Goal: Task Accomplishment & Management: Complete application form

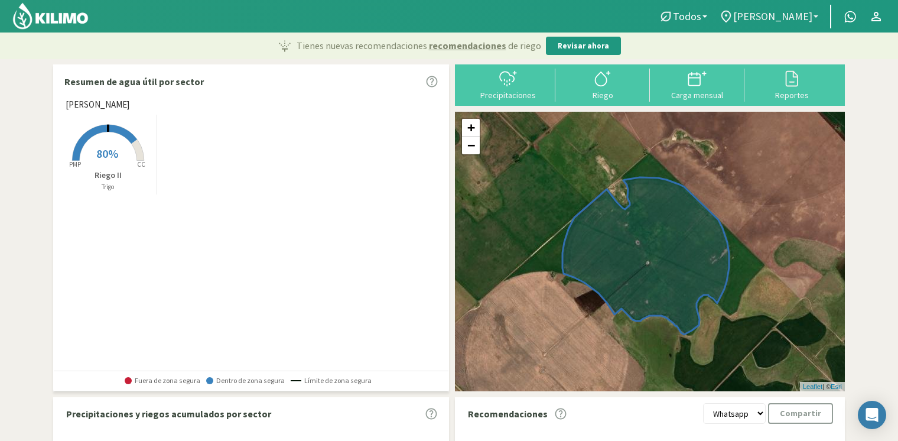
click at [758, 16] on span "[PERSON_NAME]" at bounding box center [772, 16] width 79 height 12
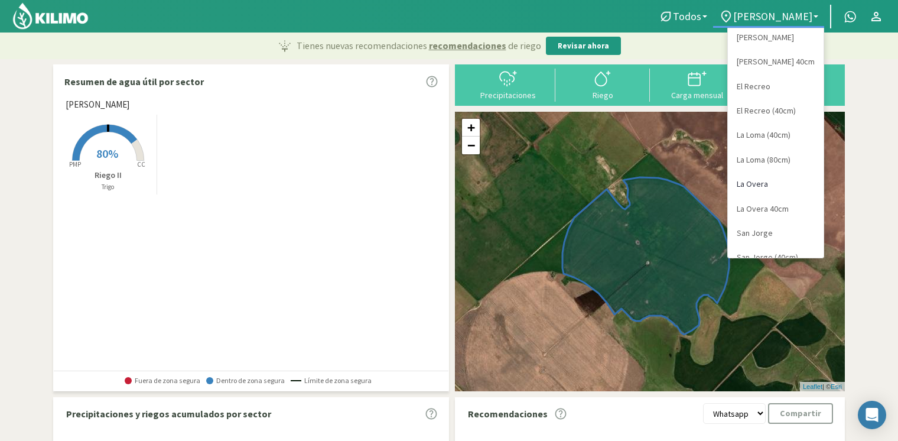
scroll to position [45, 0]
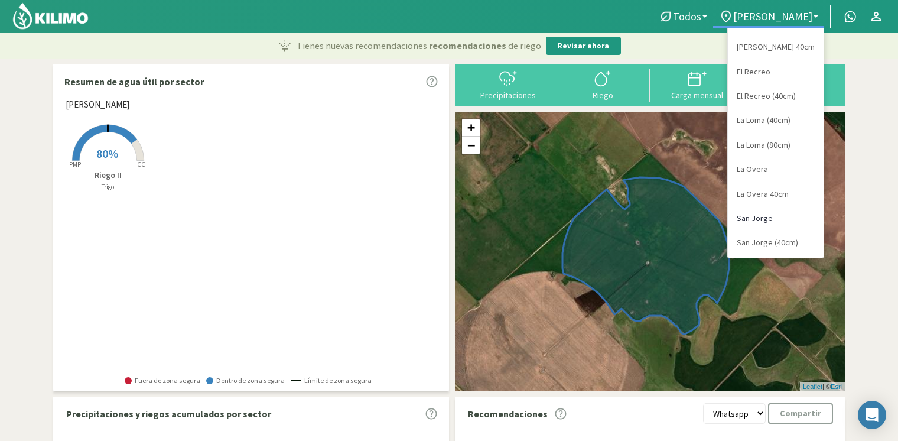
click at [775, 223] on link "San Jorge" at bounding box center [776, 218] width 96 height 24
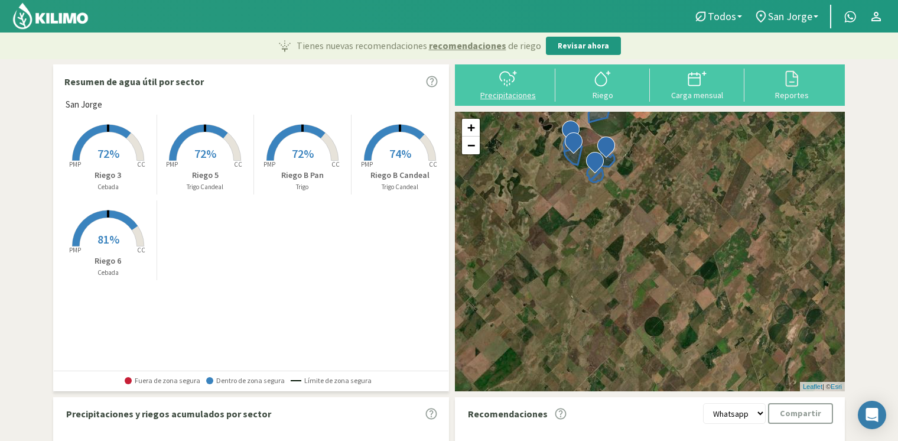
click at [505, 79] on icon at bounding box center [505, 79] width 0 height 1
select select "8: Object"
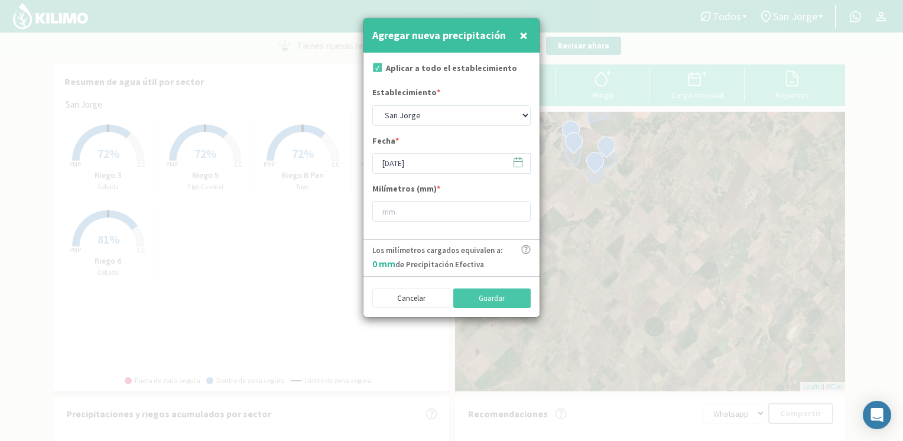
click at [515, 164] on icon at bounding box center [517, 162] width 11 height 11
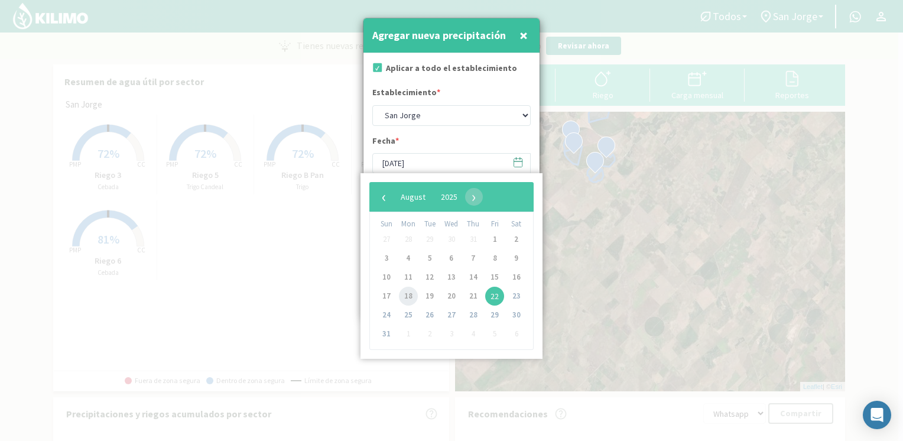
click at [408, 297] on span "18" at bounding box center [408, 296] width 19 height 19
type input "[DATE]"
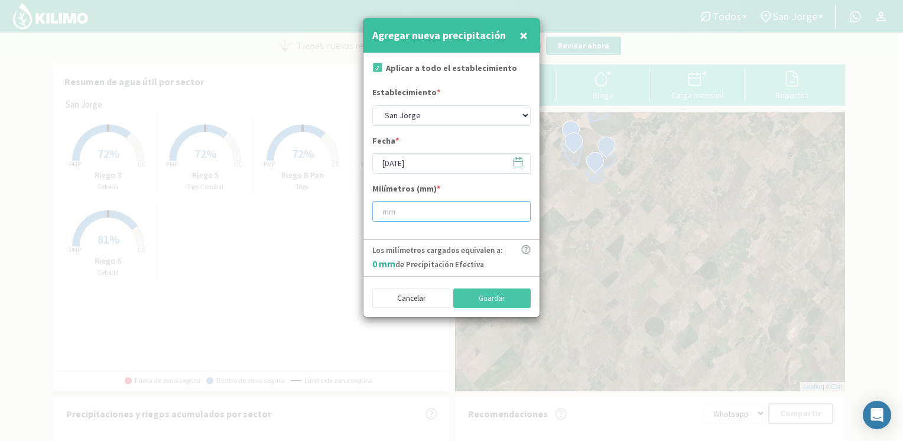
click at [437, 214] on input "number" at bounding box center [451, 211] width 158 height 21
type input "12"
click at [493, 290] on button "Guardar" at bounding box center [492, 298] width 78 height 20
type input "[DATE]"
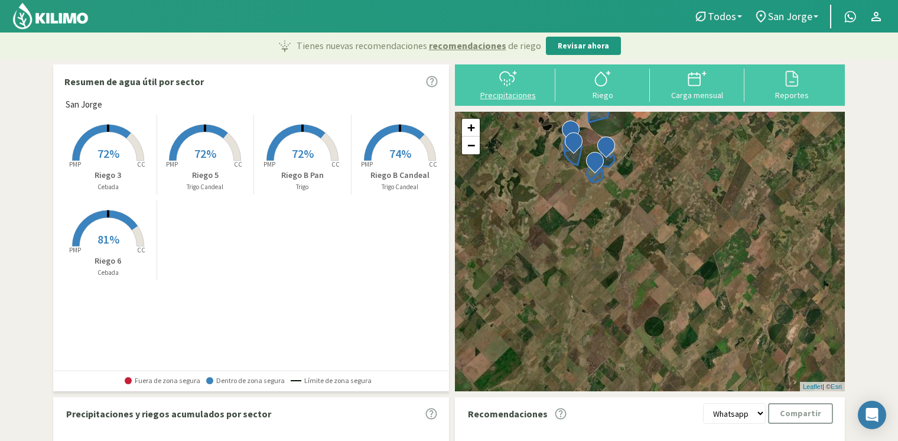
click at [500, 99] on div "Precipitaciones" at bounding box center [508, 95] width 87 height 8
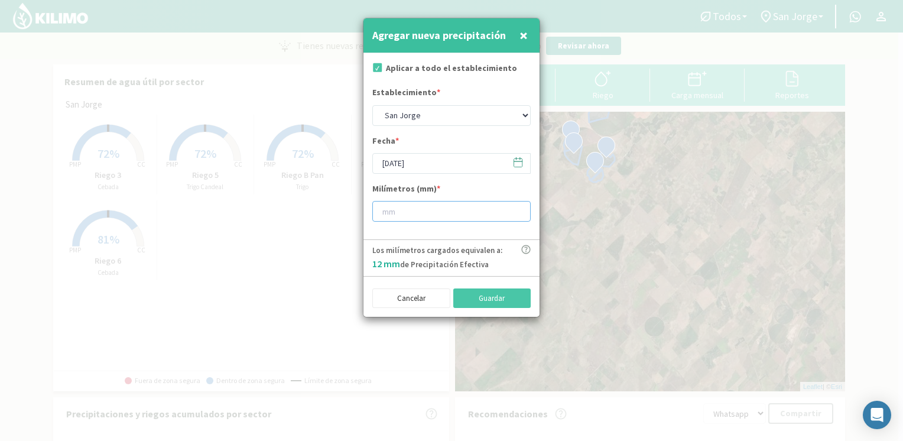
click at [426, 217] on input "number" at bounding box center [451, 211] width 158 height 21
type input "5"
click at [519, 297] on button "Guardar" at bounding box center [492, 298] width 78 height 20
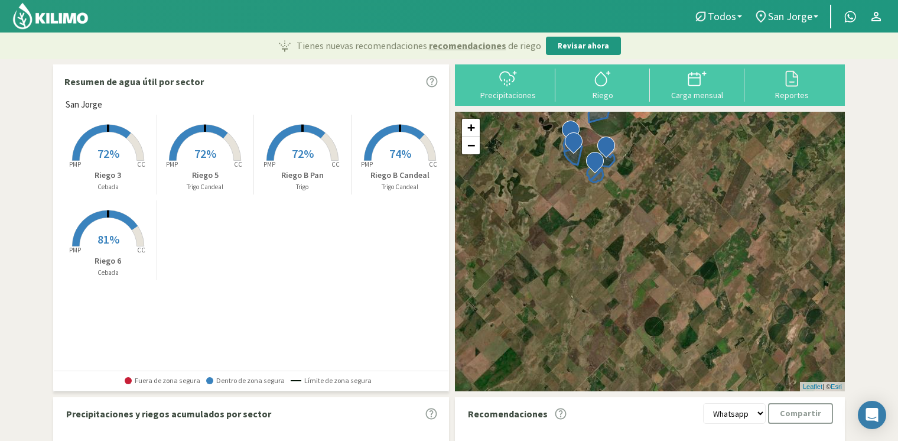
click at [398, 165] on rect at bounding box center [400, 162] width 95 height 95
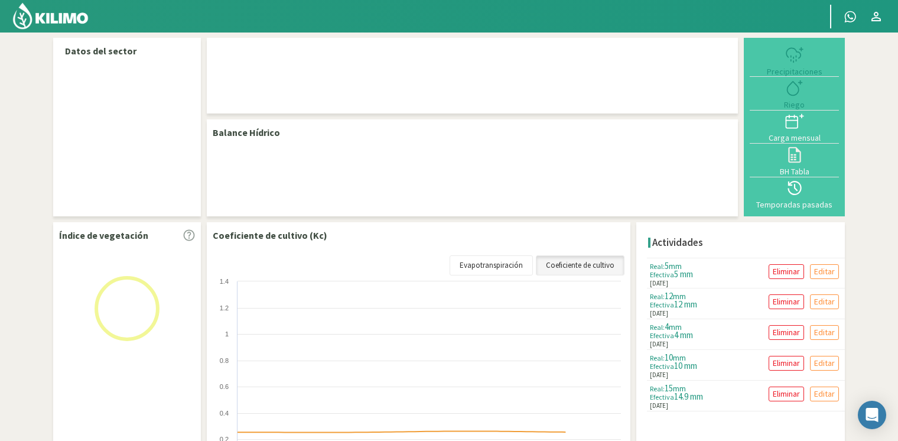
scroll to position [59, 0]
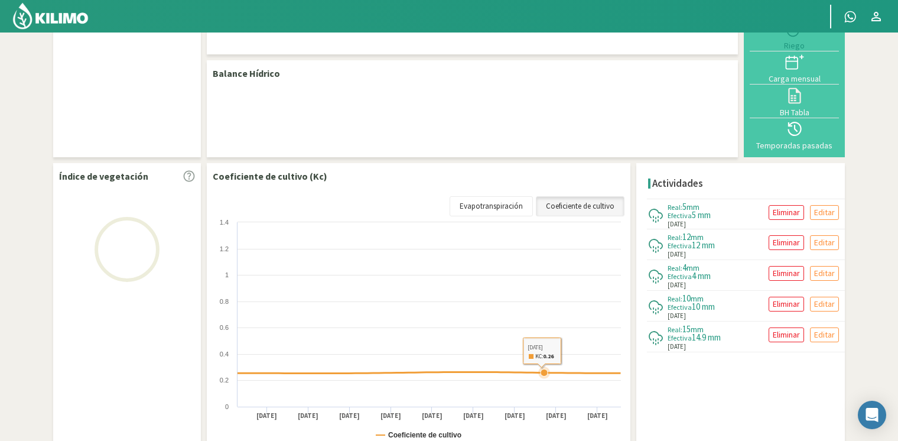
select select "8: Object"
select select "3: Object"
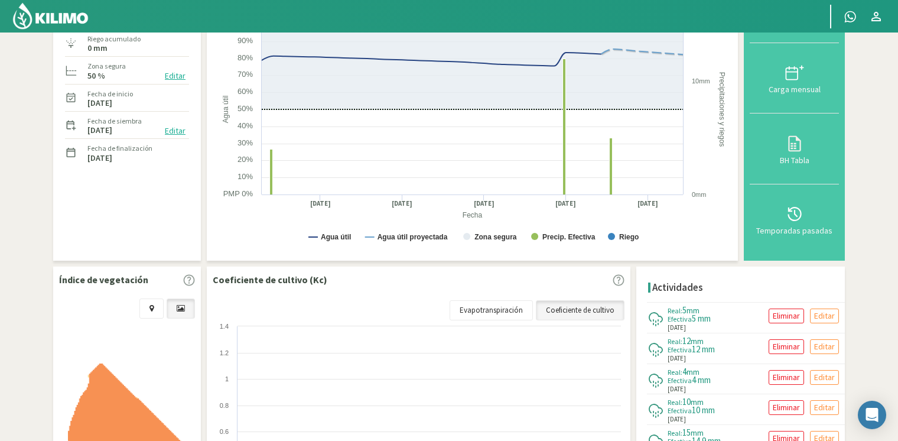
scroll to position [0, 0]
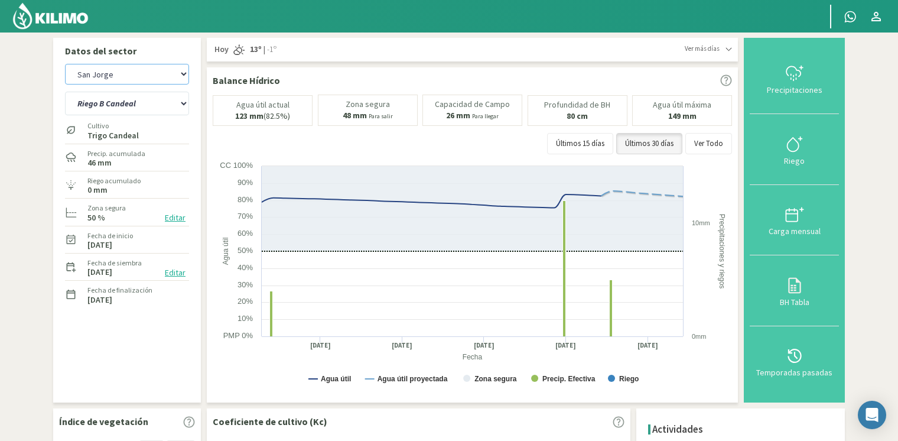
click at [159, 67] on select "[PERSON_NAME] [PERSON_NAME] 40cm El Recreo El Recreo (40cm) La Loma (40cm) [GEO…" at bounding box center [127, 74] width 124 height 21
click at [65, 64] on select "[PERSON_NAME] [PERSON_NAME] 40cm El Recreo El Recreo (40cm) La Loma (40cm) [GEO…" at bounding box center [127, 74] width 124 height 21
select select "19: Object"
select select "5: Object"
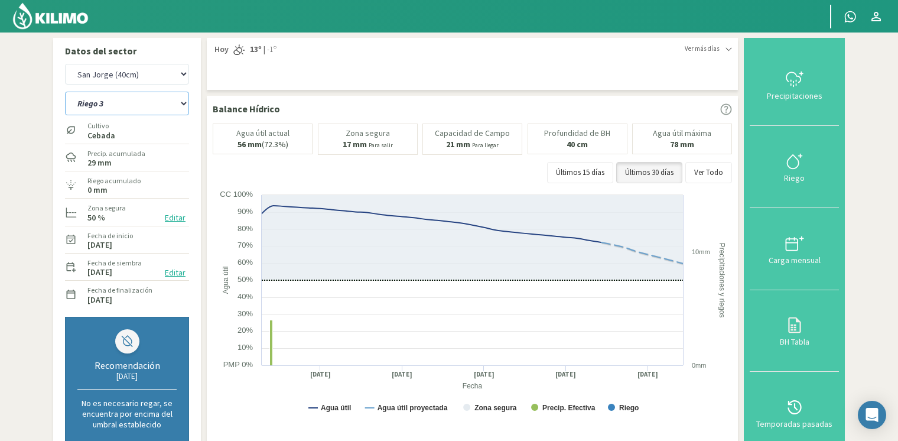
click at [171, 98] on select "[STREET_ADDRESS]" at bounding box center [127, 104] width 124 height 24
click at [201, 86] on div "Datos del sector [PERSON_NAME] [PERSON_NAME] 40cm El Recreo El Recreo (40cm) La…" at bounding box center [449, 410] width 792 height 745
click at [780, 83] on div at bounding box center [795, 79] width 82 height 19
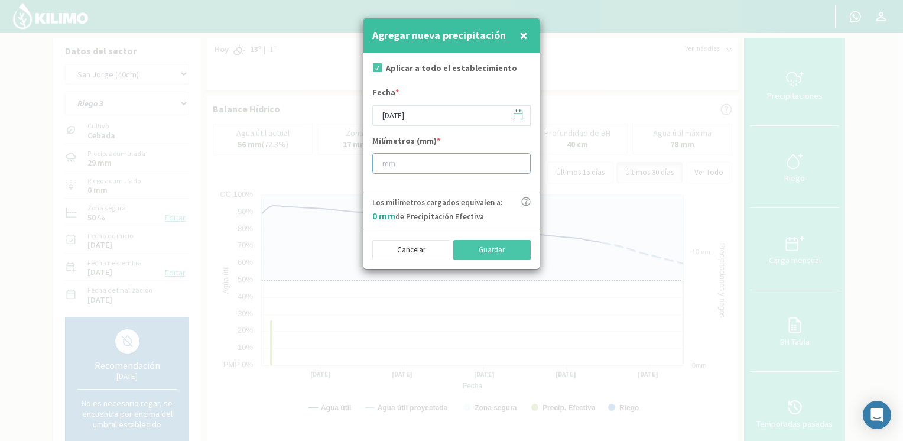
click at [427, 163] on input "number" at bounding box center [451, 163] width 158 height 21
type input "5"
click at [505, 254] on button "Guardar" at bounding box center [492, 250] width 78 height 20
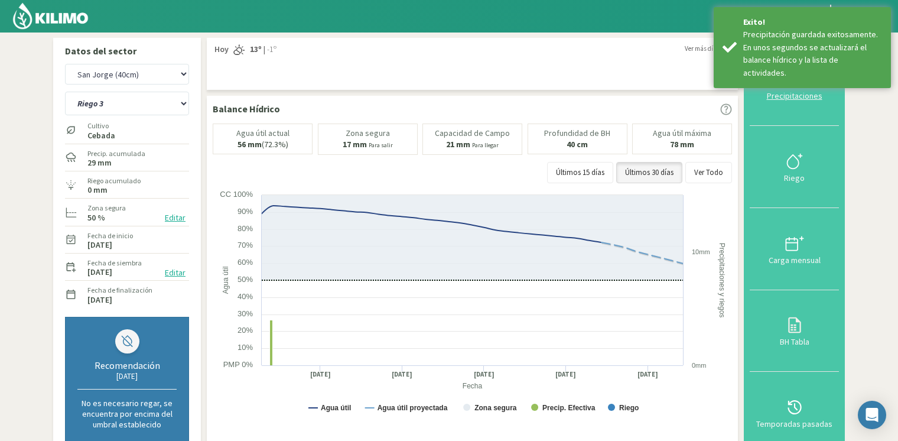
click at [775, 93] on div "Precipitaciones" at bounding box center [795, 96] width 82 height 8
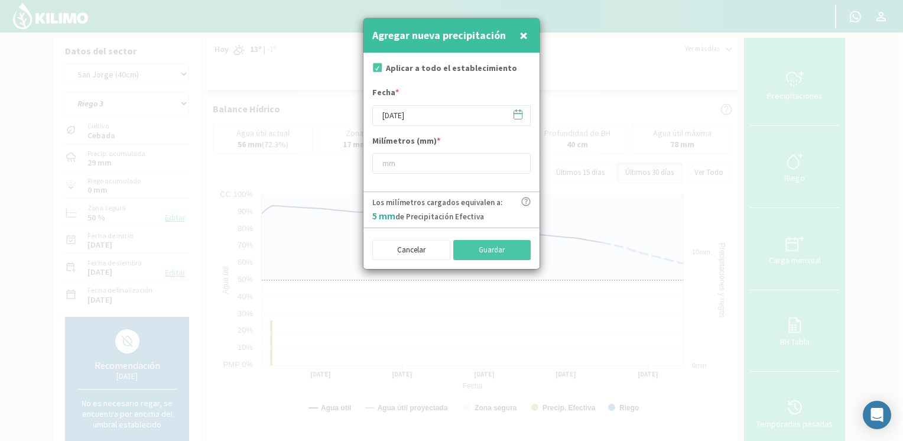
click at [520, 113] on icon at bounding box center [518, 113] width 8 height 0
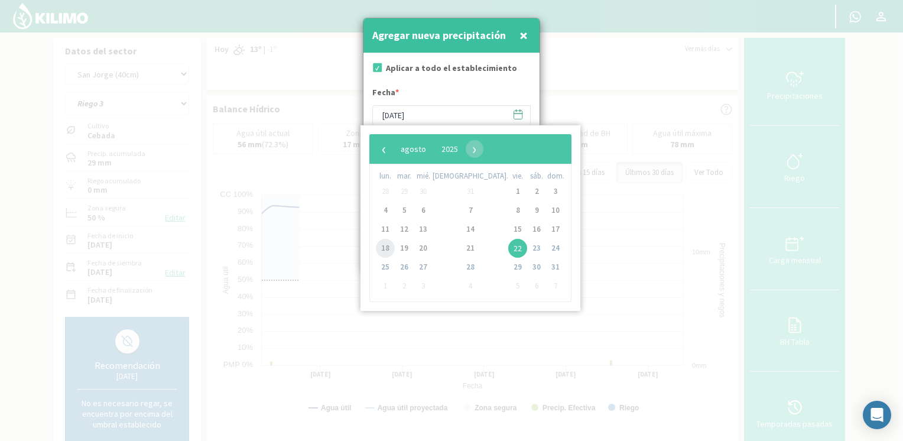
click at [393, 249] on span "18" at bounding box center [385, 248] width 19 height 19
type input "[DATE]"
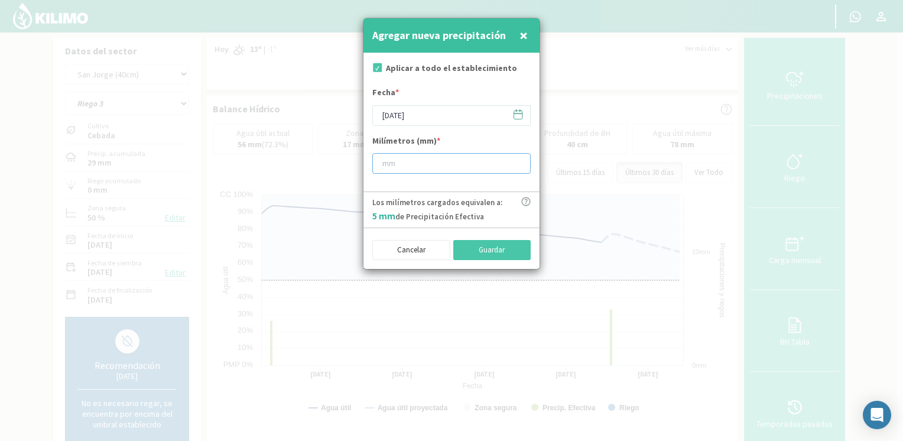
click at [427, 154] on input "number" at bounding box center [451, 163] width 158 height 21
type input "12"
click at [469, 239] on div "Cancelar Guardar" at bounding box center [451, 248] width 158 height 23
click at [470, 240] on button "Guardar" at bounding box center [492, 250] width 78 height 20
type input "[DATE]"
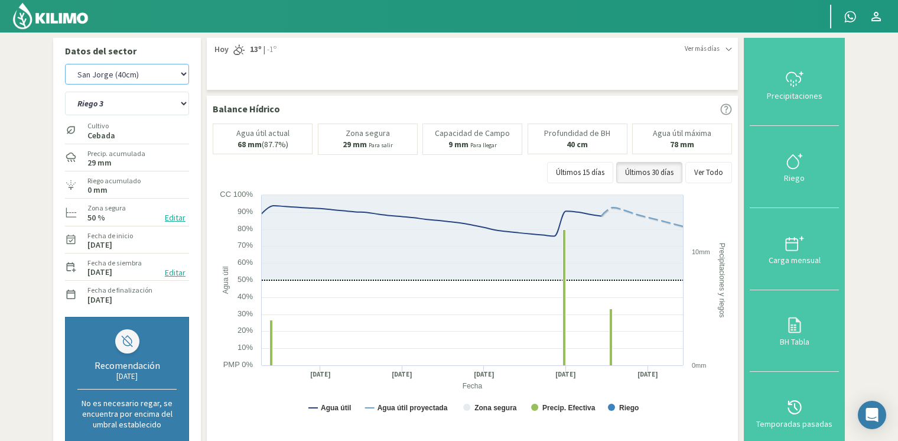
click at [158, 67] on select "[PERSON_NAME] [PERSON_NAME] 40cm El Recreo El Recreo (40cm) La Loma (40cm) [GEO…" at bounding box center [127, 74] width 124 height 21
click at [65, 64] on select "[PERSON_NAME] [PERSON_NAME] 40cm El Recreo El Recreo (40cm) La Loma (40cm) [GEO…" at bounding box center [127, 74] width 124 height 21
select select "22: Object"
select select "10: Object"
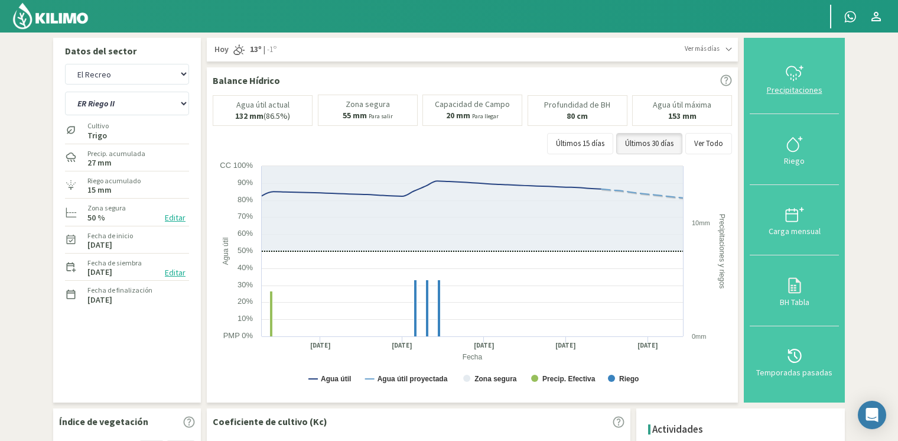
click at [794, 93] on div "Precipitaciones" at bounding box center [795, 90] width 82 height 8
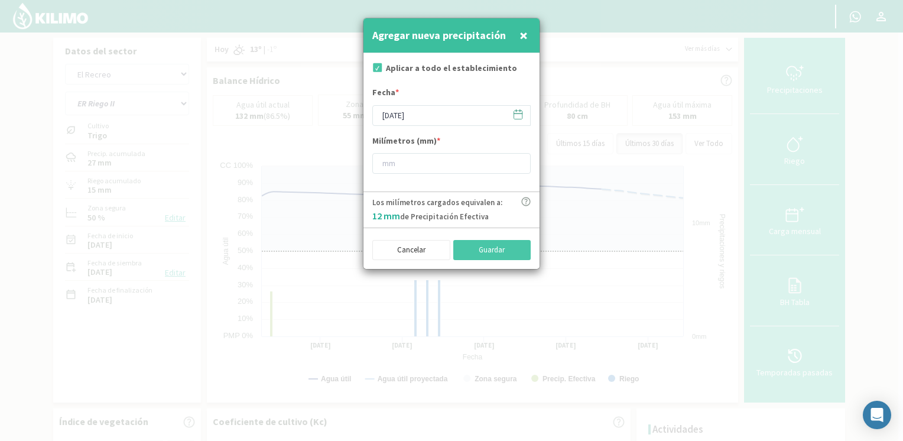
click at [518, 117] on icon at bounding box center [517, 114] width 11 height 11
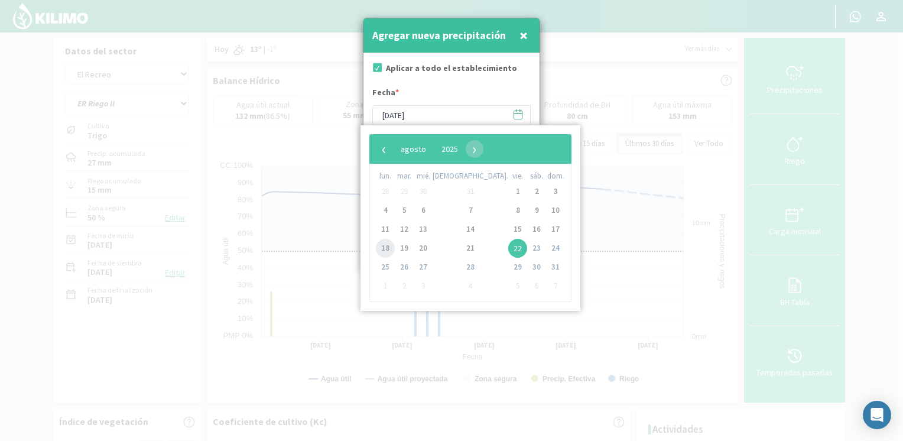
click at [394, 248] on span "18" at bounding box center [385, 248] width 19 height 19
type input "[DATE]"
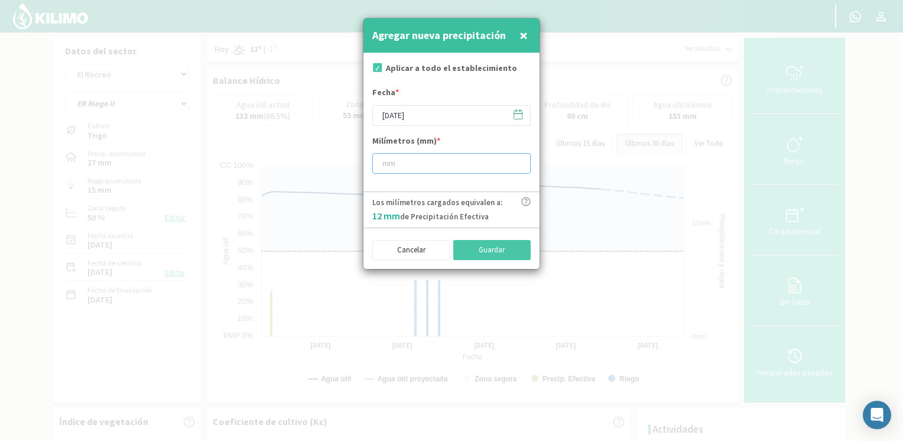
click at [410, 163] on input "number" at bounding box center [451, 163] width 158 height 21
type input "8"
click at [504, 247] on button "Guardar" at bounding box center [492, 250] width 78 height 20
type input "[DATE]"
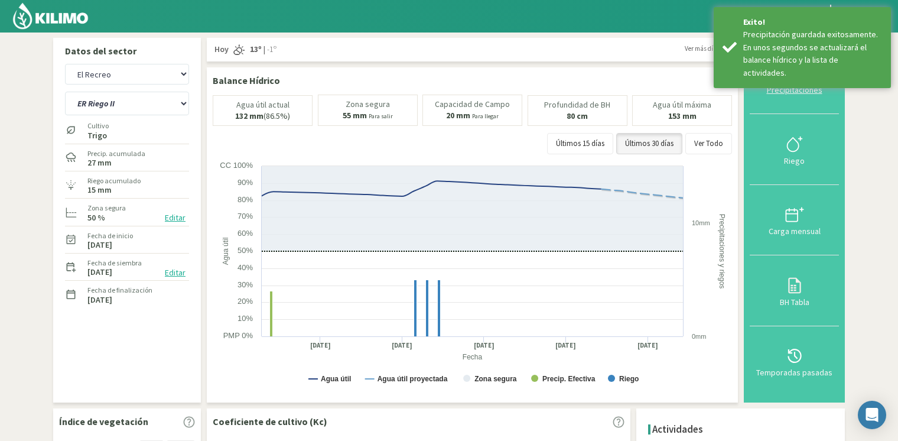
click at [777, 92] on div "Precipitaciones" at bounding box center [795, 90] width 82 height 8
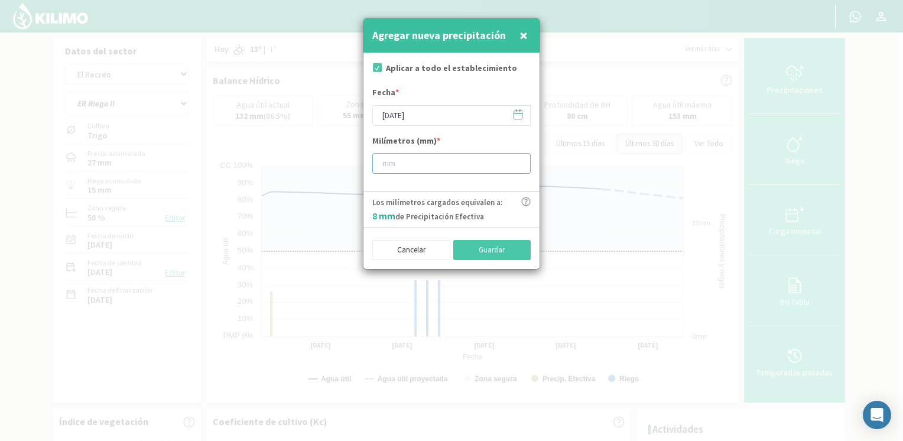
click at [445, 167] on input "number" at bounding box center [451, 163] width 158 height 21
type input "5"
click at [484, 257] on button "Guardar" at bounding box center [492, 250] width 78 height 20
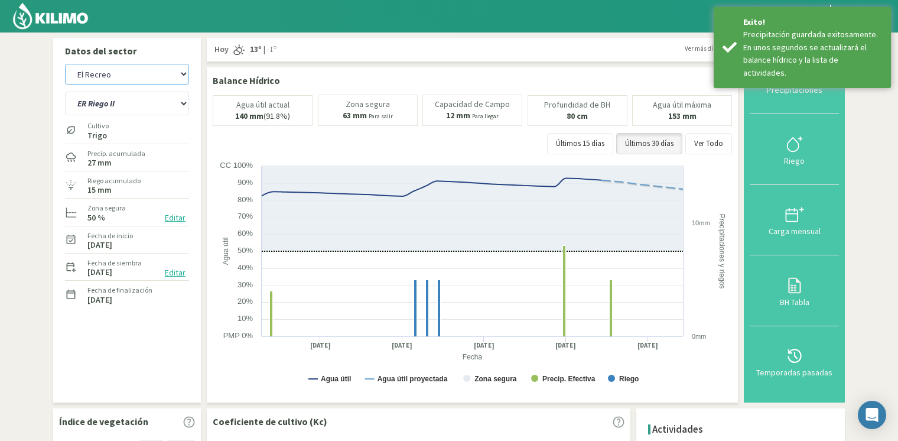
click at [149, 77] on select "[PERSON_NAME] [PERSON_NAME] 40cm El Recreo El Recreo (40cm) La Loma (40cm) [GEO…" at bounding box center [127, 74] width 124 height 21
click at [65, 64] on select "[PERSON_NAME] [PERSON_NAME] 40cm El Recreo El Recreo (40cm) La Loma (40cm) [GEO…" at bounding box center [127, 74] width 124 height 21
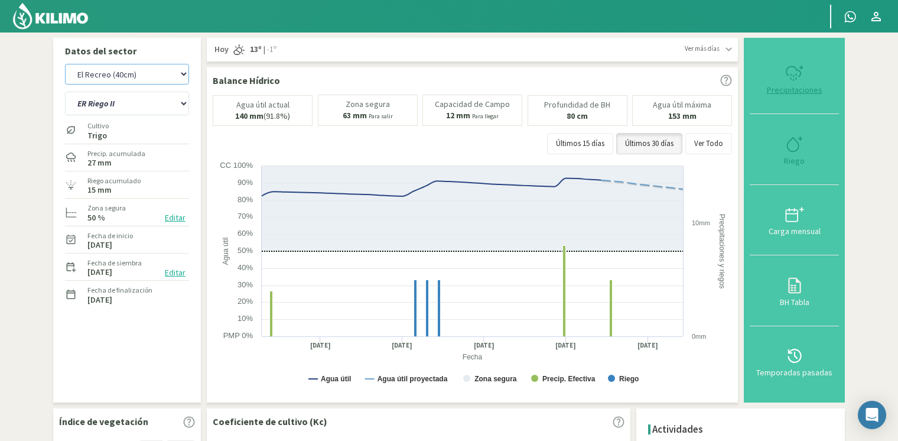
select select "33: Object"
select select "12: Object"
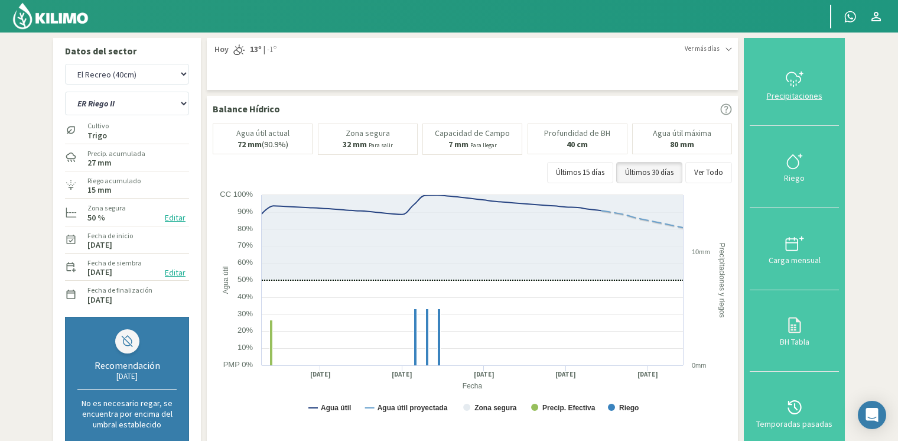
click at [787, 93] on div "Precipitaciones" at bounding box center [795, 96] width 82 height 8
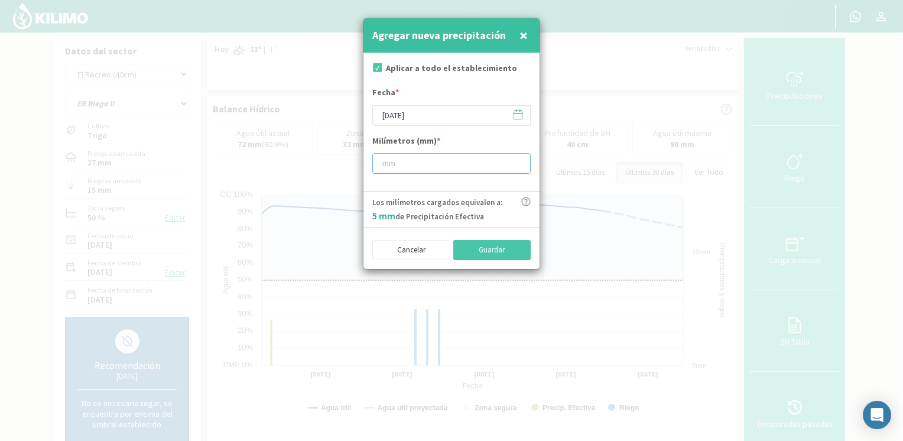
click at [441, 168] on input "number" at bounding box center [451, 163] width 158 height 21
type input "5"
click at [496, 251] on button "Guardar" at bounding box center [492, 250] width 78 height 20
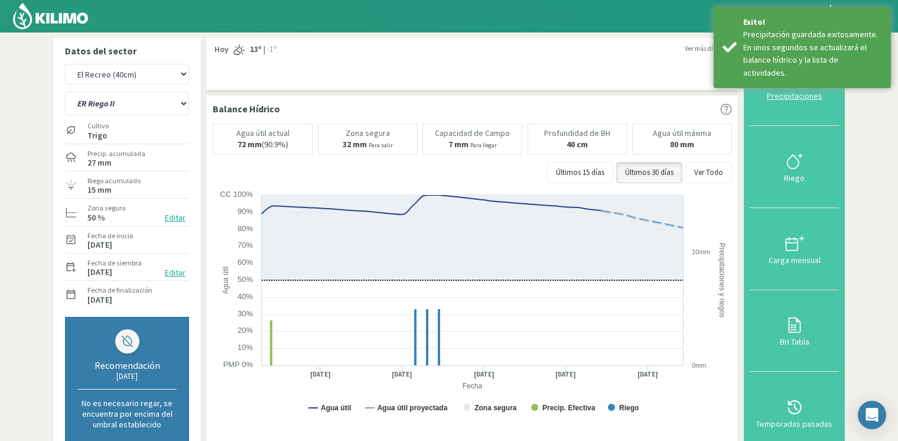
click at [784, 82] on div at bounding box center [795, 79] width 82 height 19
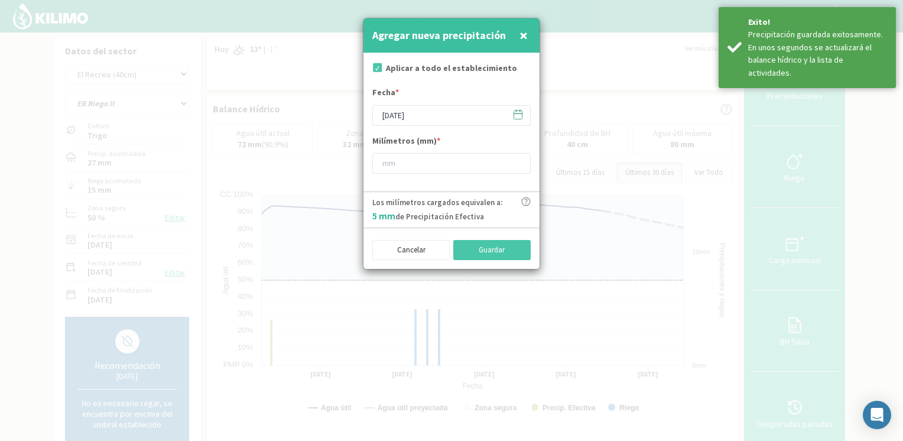
click at [519, 113] on icon at bounding box center [517, 114] width 11 height 11
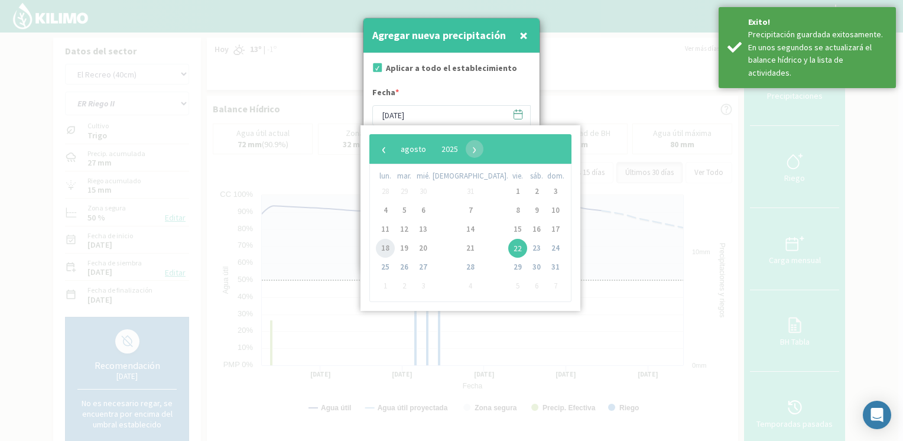
drag, startPoint x: 387, startPoint y: 251, endPoint x: 392, endPoint y: 242, distance: 9.5
click at [387, 250] on span "18" at bounding box center [385, 248] width 19 height 19
type input "[DATE]"
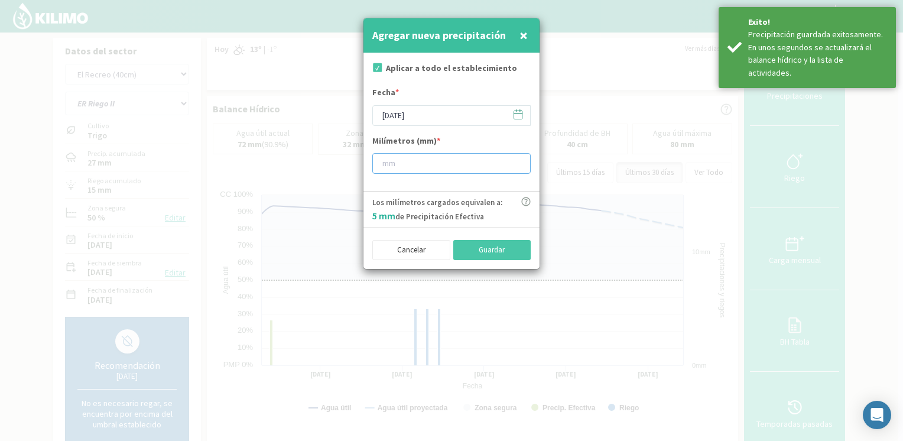
click at [433, 163] on input "number" at bounding box center [451, 163] width 158 height 21
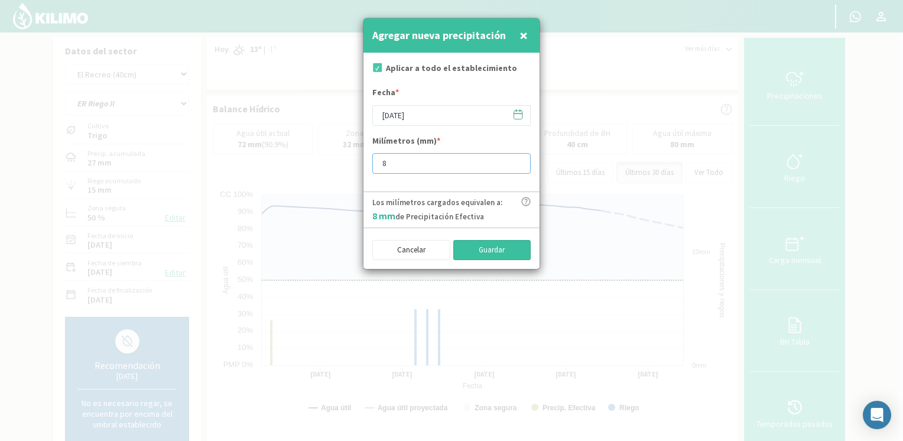
type input "8"
click at [501, 250] on button "Guardar" at bounding box center [492, 250] width 78 height 20
type input "[DATE]"
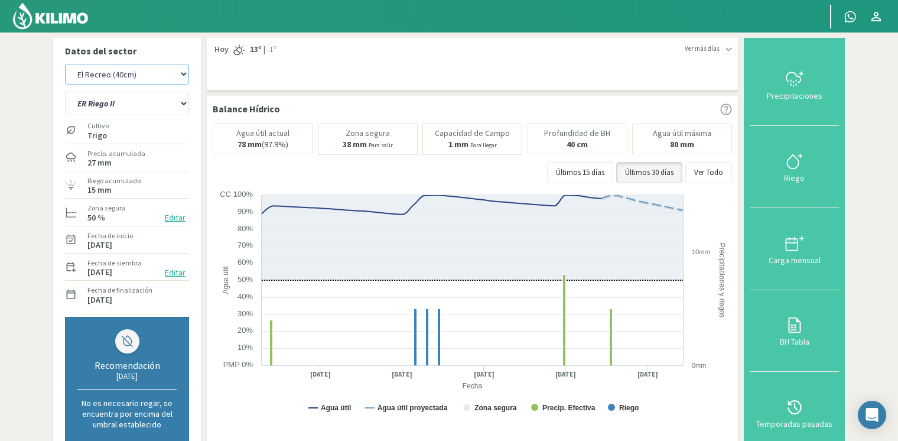
click at [158, 74] on select "[PERSON_NAME] [PERSON_NAME] 40cm El Recreo El Recreo (40cm) La Loma (40cm) [GEO…" at bounding box center [127, 74] width 124 height 21
click at [65, 64] on select "[PERSON_NAME] [PERSON_NAME] 40cm El Recreo El Recreo (40cm) La Loma (40cm) [GEO…" at bounding box center [127, 74] width 124 height 21
select select "44: Object"
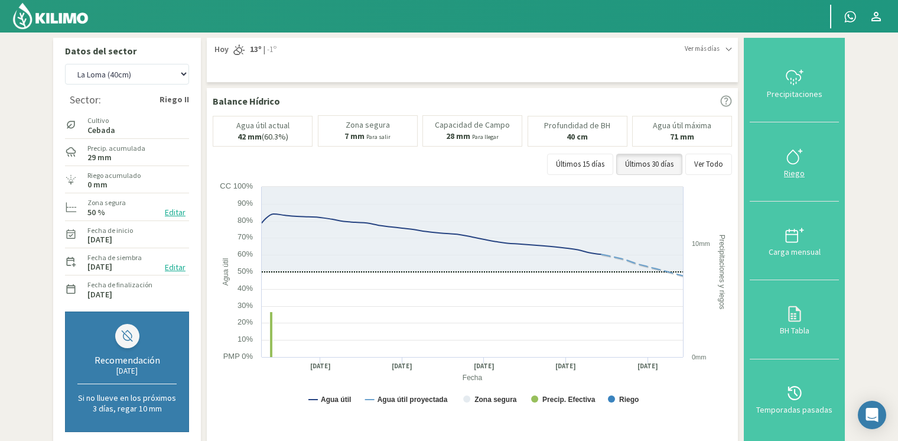
click at [786, 158] on icon at bounding box center [794, 156] width 19 height 19
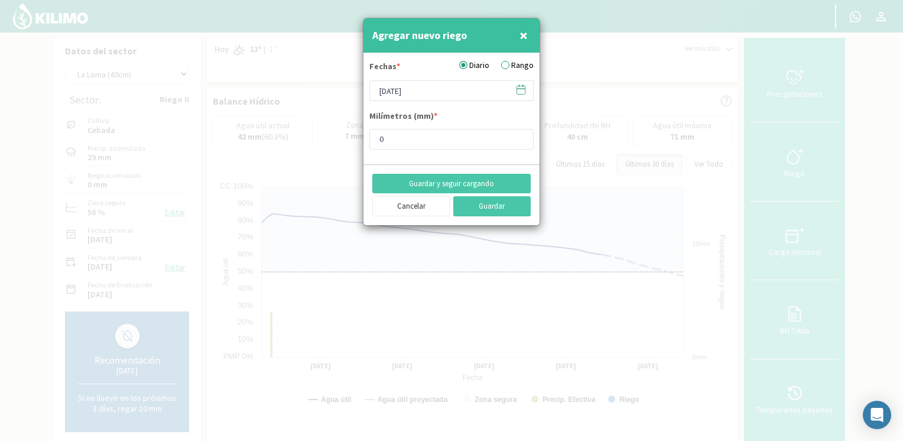
click at [521, 92] on icon at bounding box center [520, 89] width 11 height 11
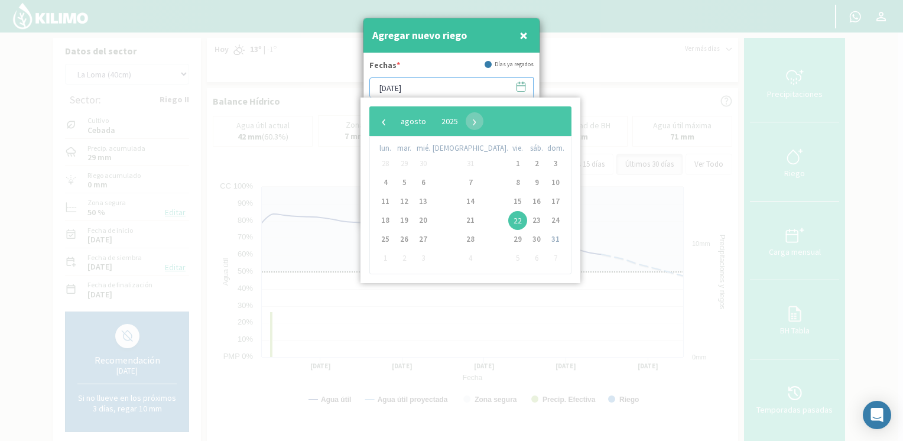
click at [487, 87] on input "[DATE]" at bounding box center [451, 87] width 164 height 21
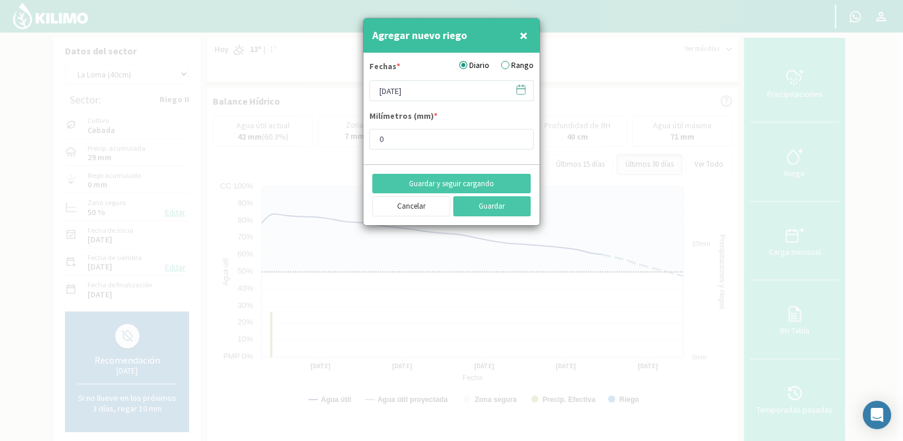
click at [507, 67] on label "Rango" at bounding box center [517, 65] width 33 height 12
click at [0, 0] on input "Rango" at bounding box center [0, 0] width 0 height 0
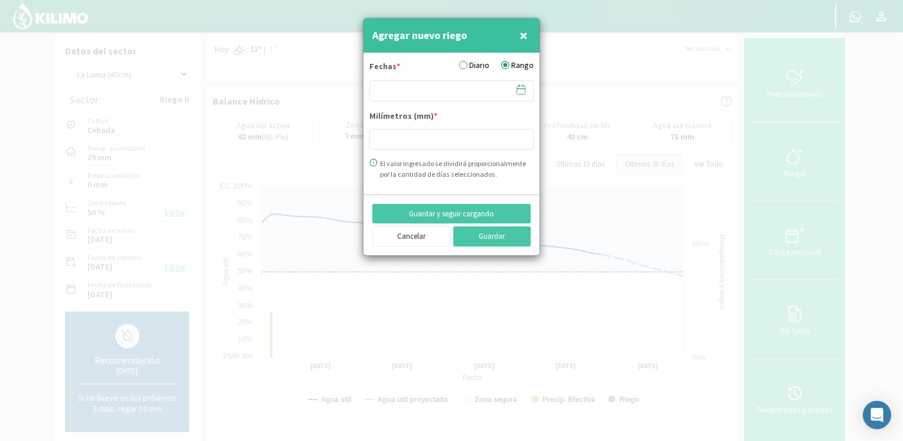
click at [519, 89] on icon at bounding box center [520, 89] width 11 height 11
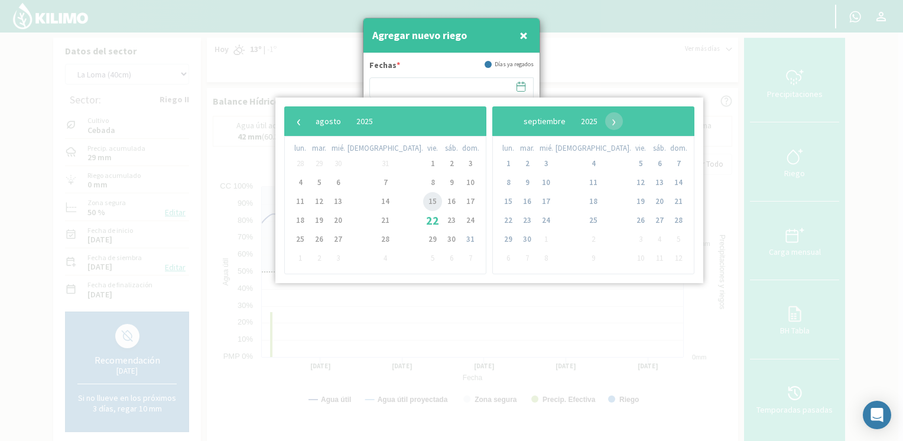
click at [423, 203] on span "15" at bounding box center [432, 201] width 19 height 19
click at [461, 202] on span "17" at bounding box center [470, 201] width 19 height 19
type input "[DATE] - [DATE]"
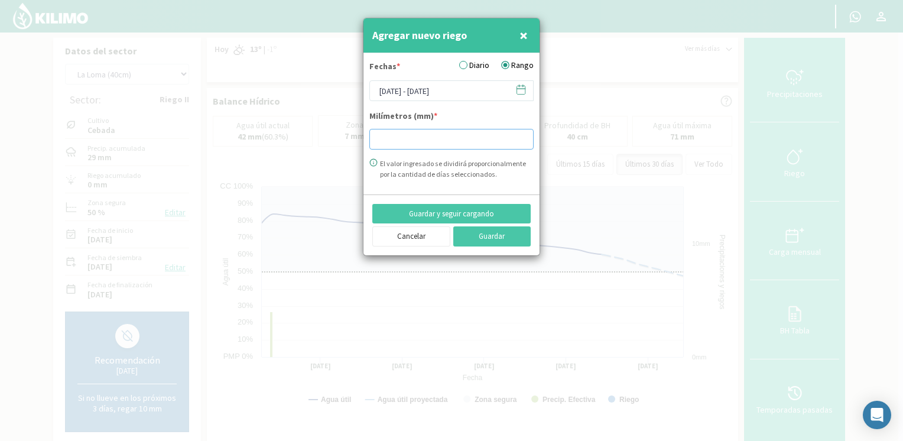
click at [435, 141] on input "number" at bounding box center [451, 139] width 164 height 21
type input "14"
type input "14.9"
type input "14.92"
click at [460, 116] on div "Milímetros (mm) * 14.92" at bounding box center [451, 129] width 164 height 39
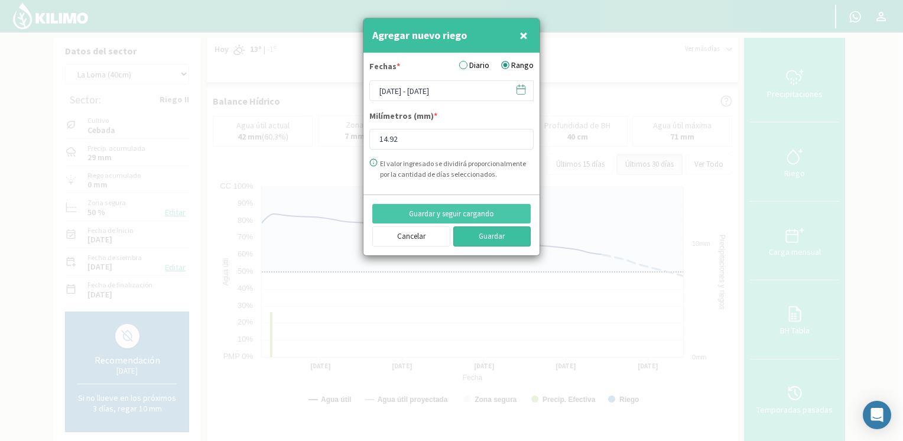
click at [484, 230] on button "Guardar" at bounding box center [492, 236] width 78 height 20
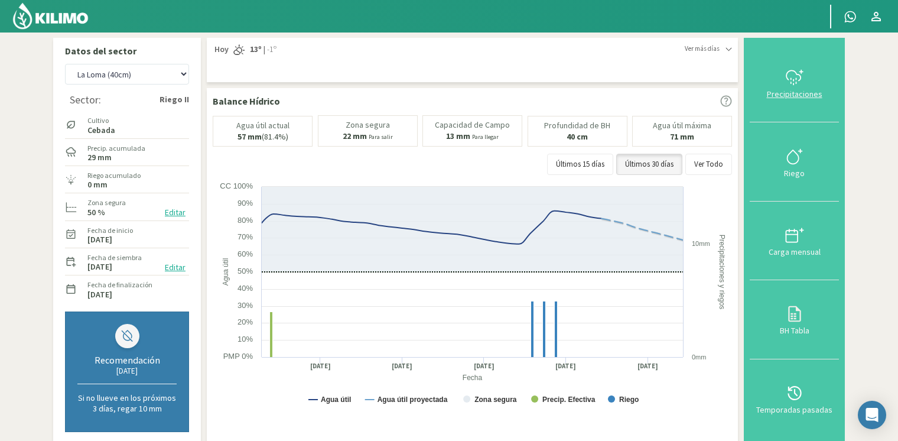
click at [785, 99] on button "Precipitaciones" at bounding box center [794, 83] width 89 height 79
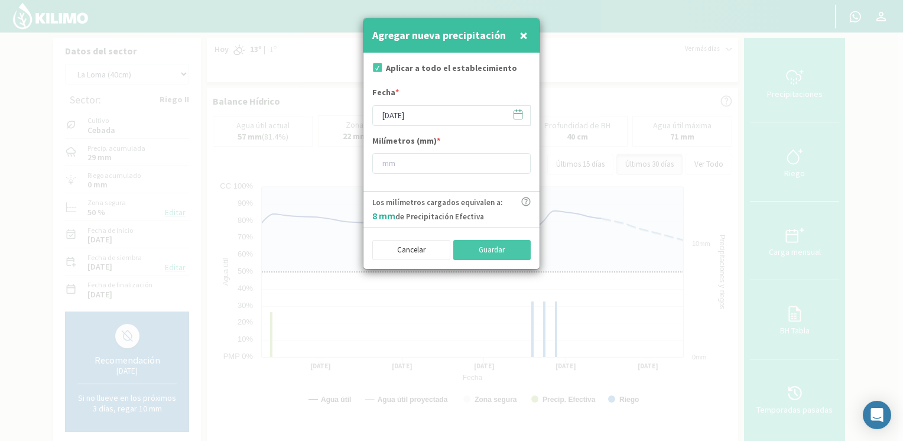
click at [518, 113] on icon at bounding box center [517, 114] width 11 height 11
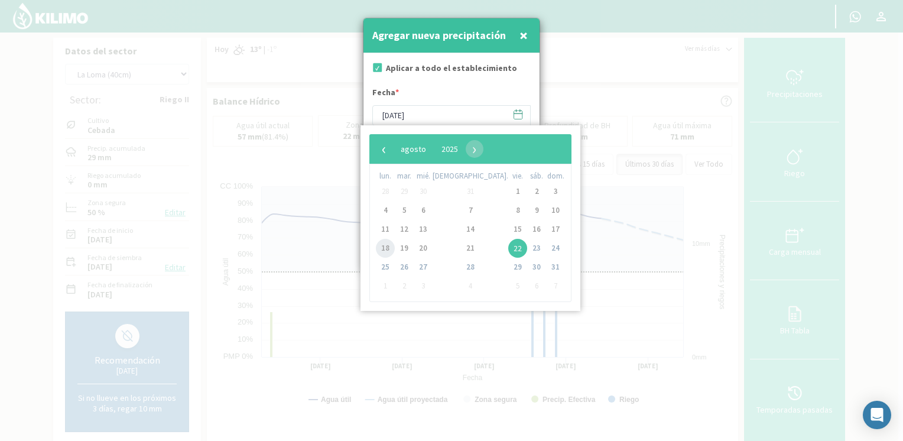
click at [389, 243] on span "18" at bounding box center [385, 248] width 19 height 19
type input "[DATE]"
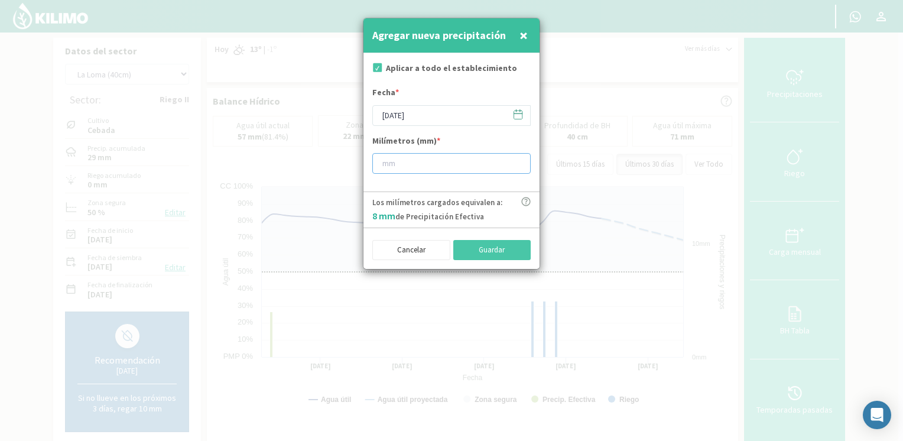
click at [414, 169] on input "number" at bounding box center [451, 163] width 158 height 21
type input "10"
click at [489, 242] on button "Guardar" at bounding box center [492, 250] width 78 height 20
type input "[DATE]"
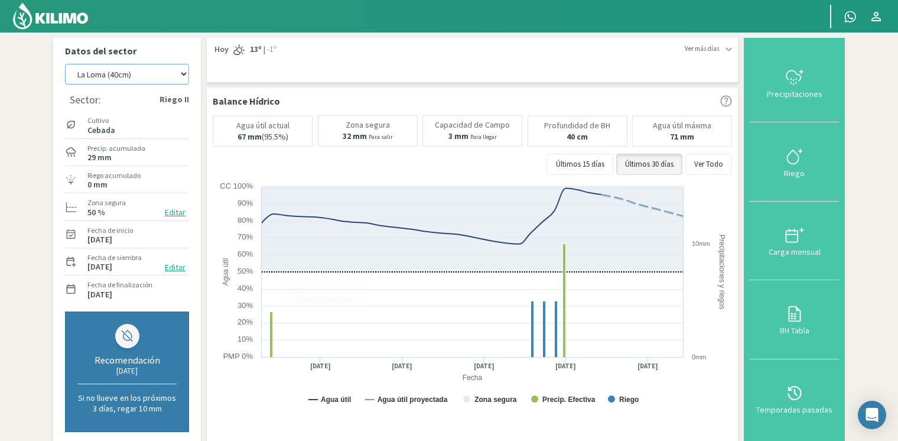
click at [169, 79] on select "[PERSON_NAME] [PERSON_NAME] 40cm El Recreo El Recreo (40cm) La Loma (40cm) [GEO…" at bounding box center [127, 74] width 124 height 21
click at [620, 280] on rect at bounding box center [474, 299] width 522 height 236
click at [786, 83] on icon at bounding box center [794, 77] width 19 height 19
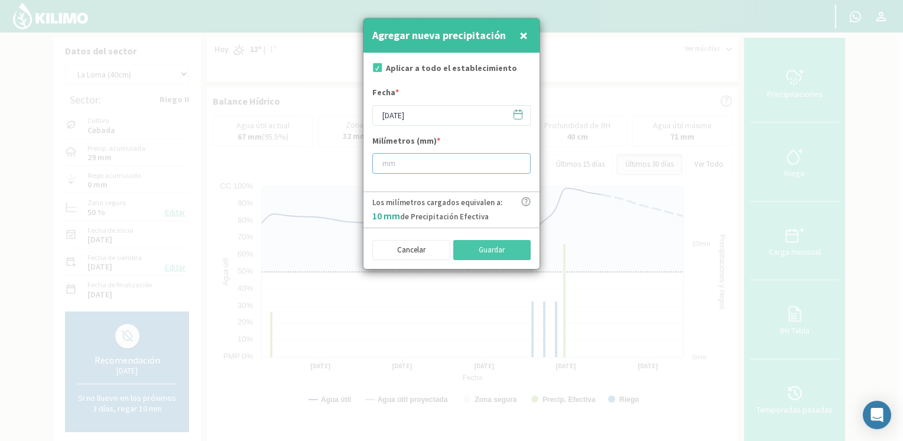
click at [449, 165] on input "number" at bounding box center [451, 163] width 158 height 21
type input "5"
click at [490, 252] on button "Guardar" at bounding box center [492, 250] width 78 height 20
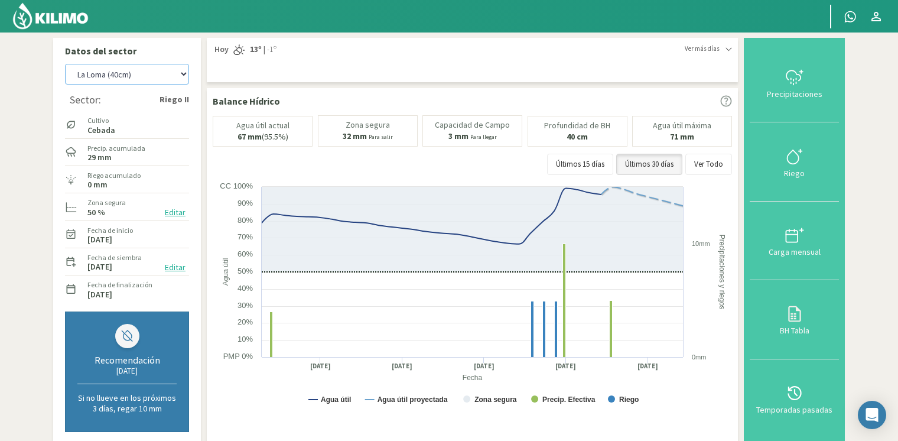
click at [147, 80] on select "[PERSON_NAME] [PERSON_NAME] 40cm El Recreo El Recreo (40cm) La Loma (40cm) [GEO…" at bounding box center [127, 74] width 124 height 21
click at [65, 64] on select "[PERSON_NAME] [PERSON_NAME] 40cm El Recreo El Recreo (40cm) La Loma (40cm) [GEO…" at bounding box center [127, 74] width 124 height 21
select select "55: Object"
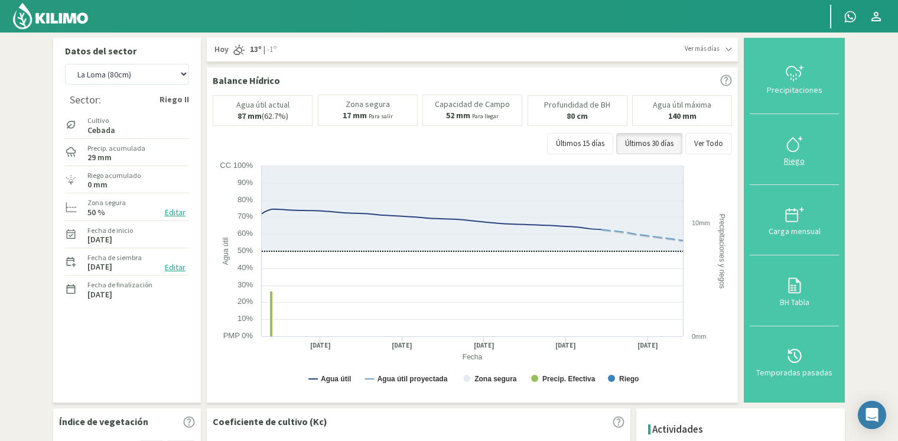
click at [801, 143] on icon at bounding box center [794, 144] width 19 height 19
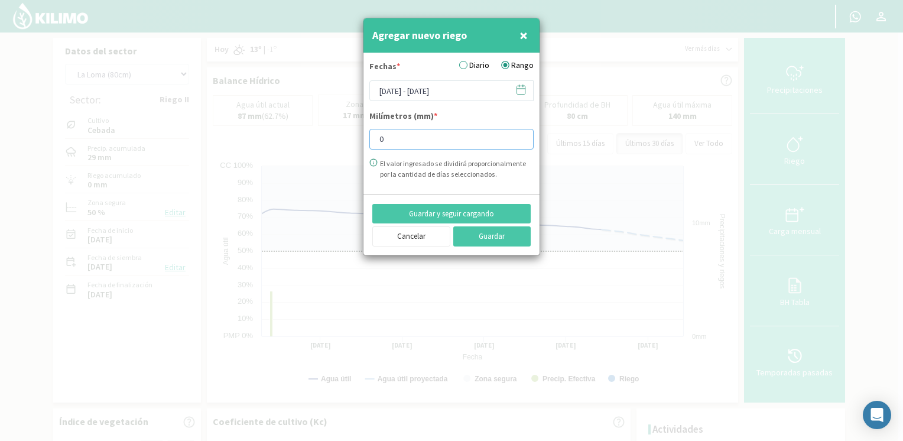
click at [447, 137] on input "0" at bounding box center [451, 139] width 164 height 21
type input "014"
click at [386, 138] on input "014.92" at bounding box center [451, 139] width 164 height 21
click at [425, 141] on input "14.92" at bounding box center [451, 139] width 164 height 21
click at [391, 141] on input "14.92" at bounding box center [451, 139] width 164 height 21
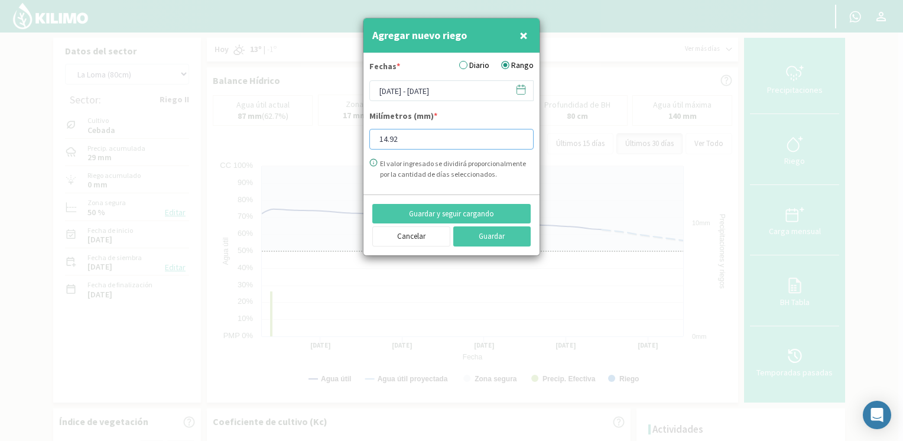
click at [421, 145] on input "14.92" at bounding box center [451, 139] width 164 height 21
type input "14.92"
click at [472, 241] on button "Guardar" at bounding box center [492, 236] width 78 height 20
click at [417, 148] on input "14.92" at bounding box center [451, 139] width 164 height 21
click at [466, 98] on input "[DATE] - [DATE]" at bounding box center [451, 90] width 164 height 21
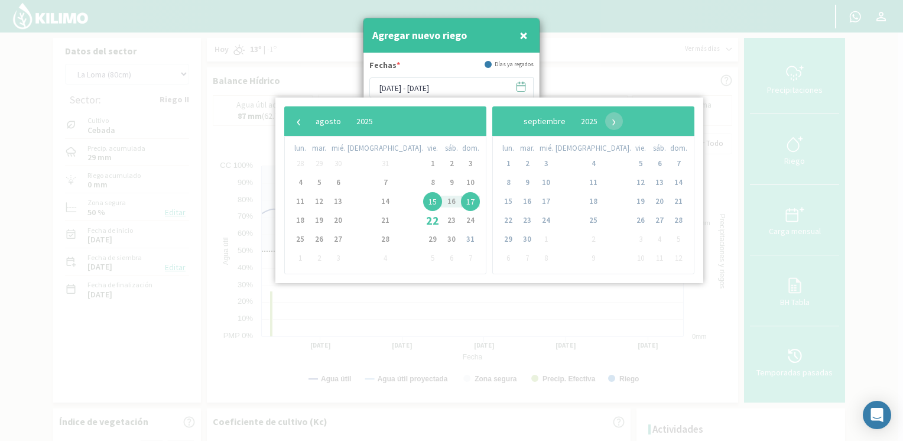
click at [423, 202] on span "15" at bounding box center [432, 201] width 19 height 19
drag, startPoint x: 421, startPoint y: 202, endPoint x: 430, endPoint y: 202, distance: 9.5
click at [461, 202] on span "17" at bounding box center [470, 201] width 19 height 19
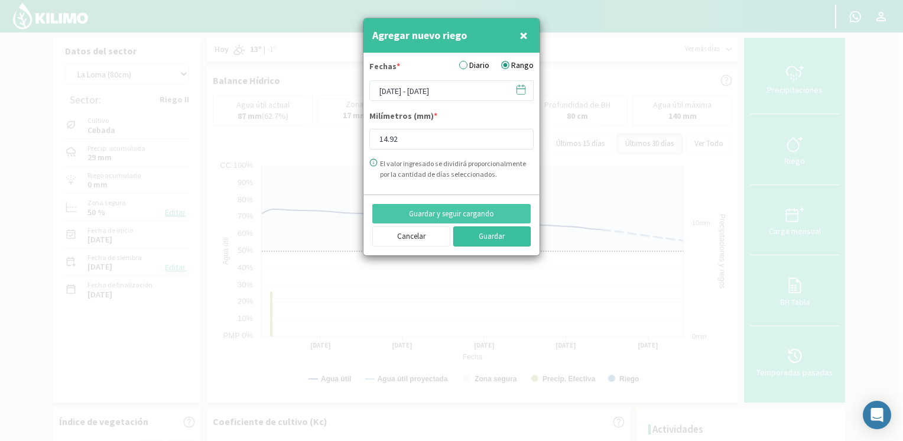
click at [491, 238] on button "Guardar" at bounding box center [492, 236] width 78 height 20
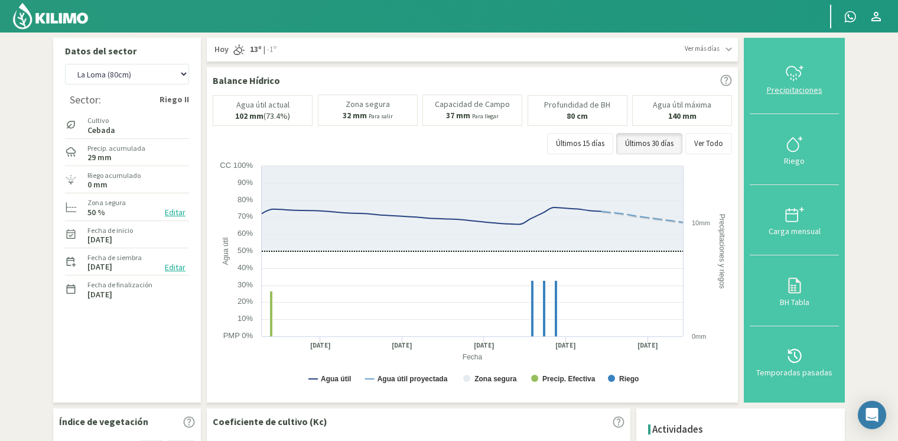
click at [794, 87] on div "Precipitaciones" at bounding box center [795, 90] width 82 height 8
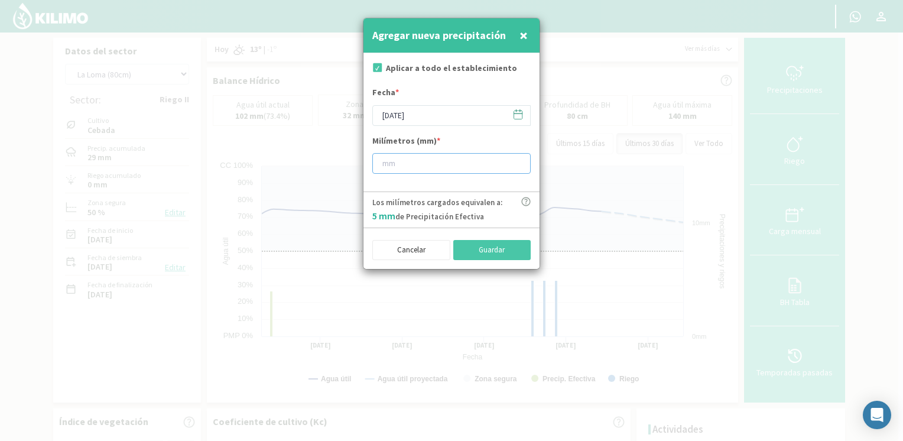
click at [426, 171] on input "number" at bounding box center [451, 163] width 158 height 21
type input "5"
click at [478, 255] on button "Guardar" at bounding box center [492, 250] width 78 height 20
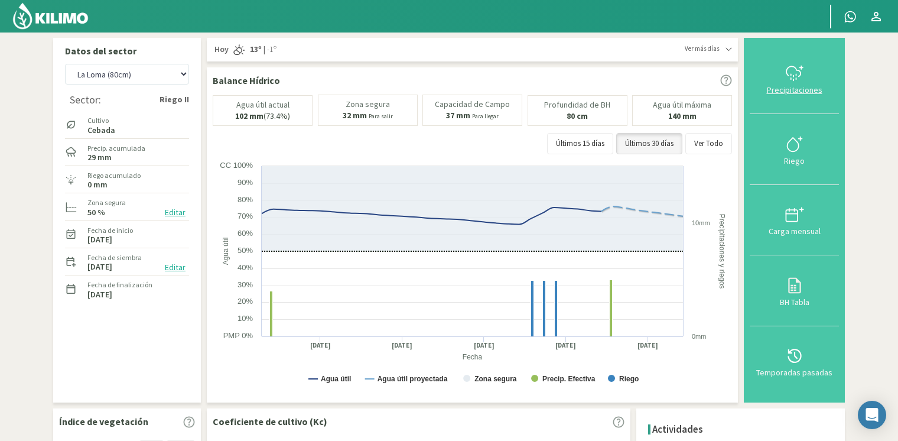
click at [793, 91] on div "Precipitaciones" at bounding box center [795, 90] width 82 height 8
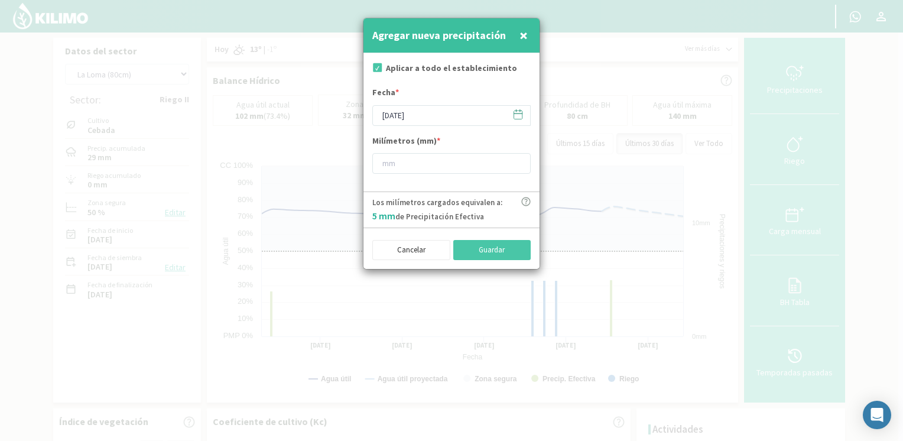
click at [518, 111] on icon at bounding box center [517, 114] width 11 height 11
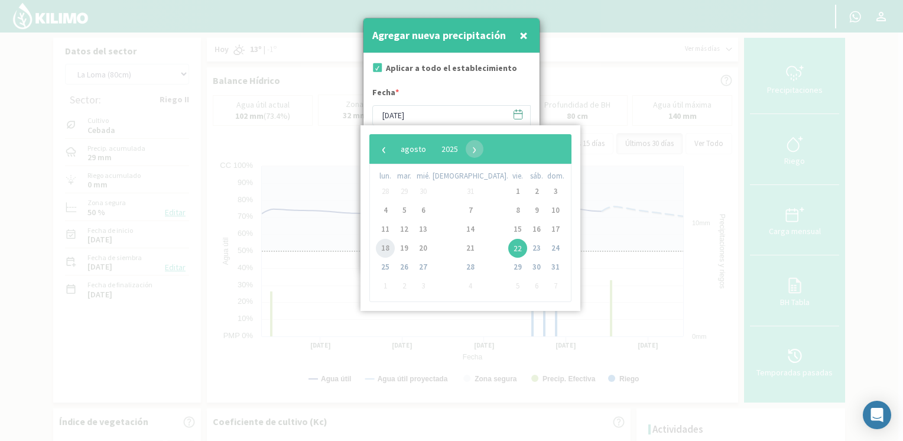
click at [387, 245] on span "18" at bounding box center [385, 248] width 19 height 19
type input "[DATE]"
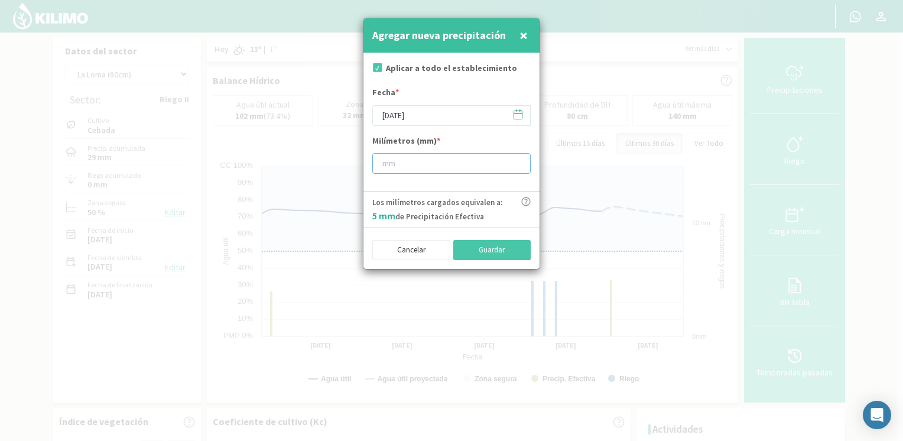
click at [426, 158] on input "number" at bounding box center [451, 163] width 158 height 21
type input "10"
click at [492, 252] on button "Guardar" at bounding box center [492, 250] width 78 height 20
type input "[DATE]"
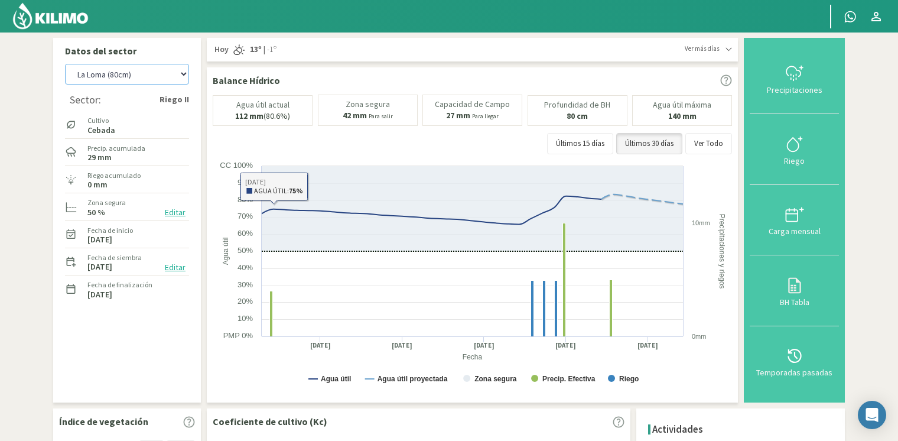
click at [112, 76] on select "[PERSON_NAME] [PERSON_NAME] 40cm El Recreo El Recreo (40cm) La Loma (40cm) [GEO…" at bounding box center [127, 74] width 124 height 21
click at [65, 64] on select "[PERSON_NAME] [PERSON_NAME] 40cm El Recreo El Recreo (40cm) La Loma (40cm) [GEO…" at bounding box center [127, 74] width 124 height 21
select select "61: Object"
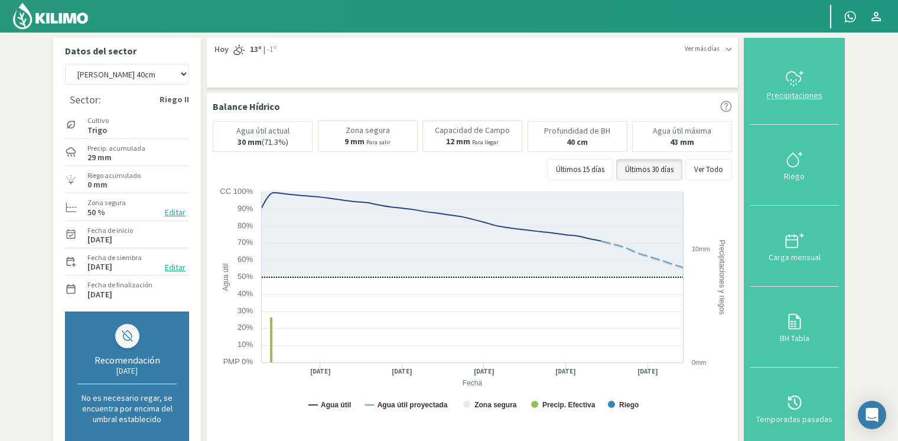
click at [785, 97] on div "Precipitaciones" at bounding box center [795, 95] width 82 height 8
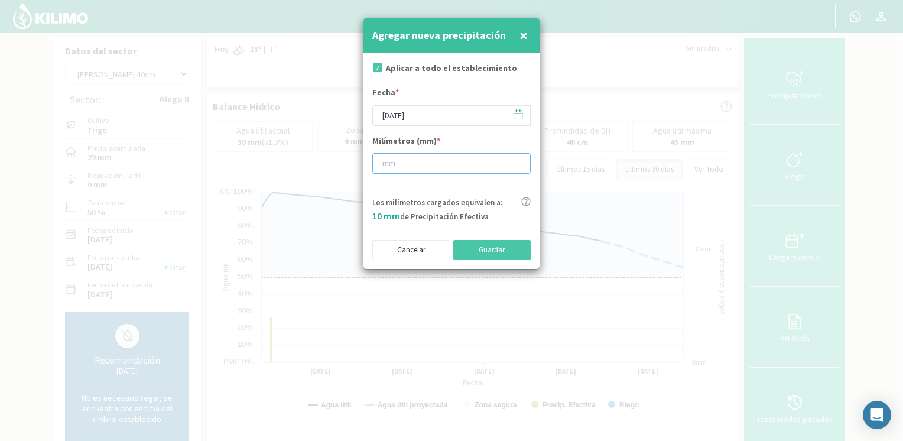
click at [447, 157] on input "number" at bounding box center [451, 163] width 158 height 21
type input "5"
click at [482, 248] on button "Guardar" at bounding box center [492, 250] width 78 height 20
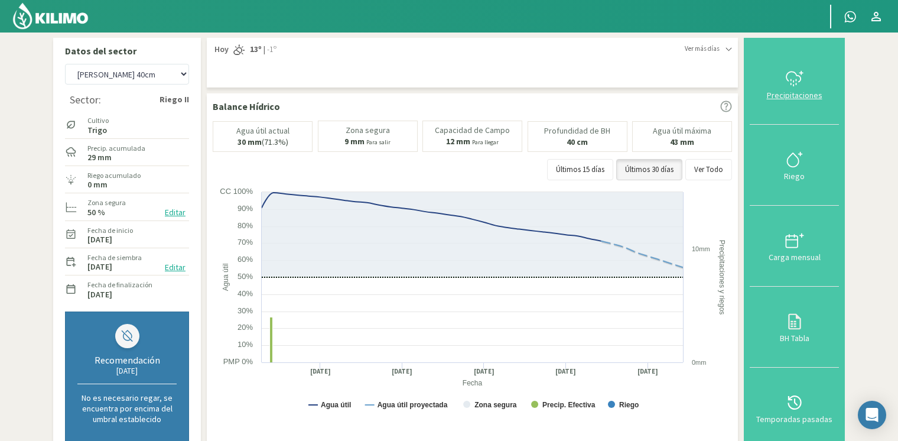
click at [798, 100] on button "Precipitaciones" at bounding box center [794, 84] width 89 height 81
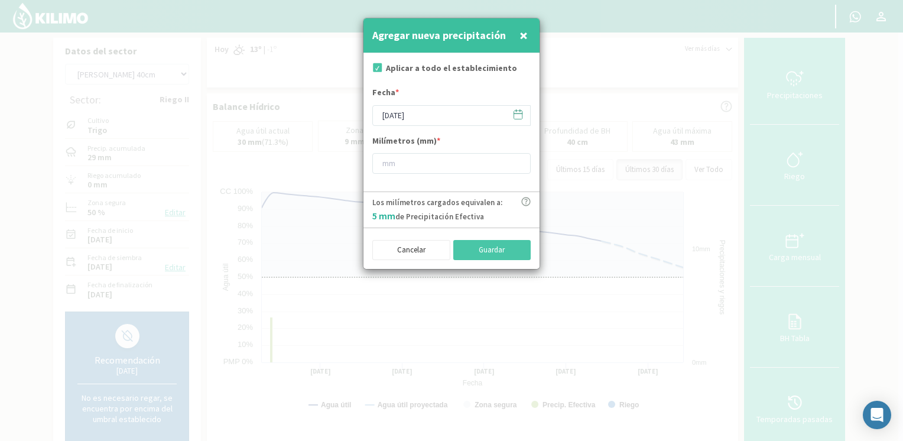
click at [518, 113] on icon at bounding box center [517, 114] width 11 height 11
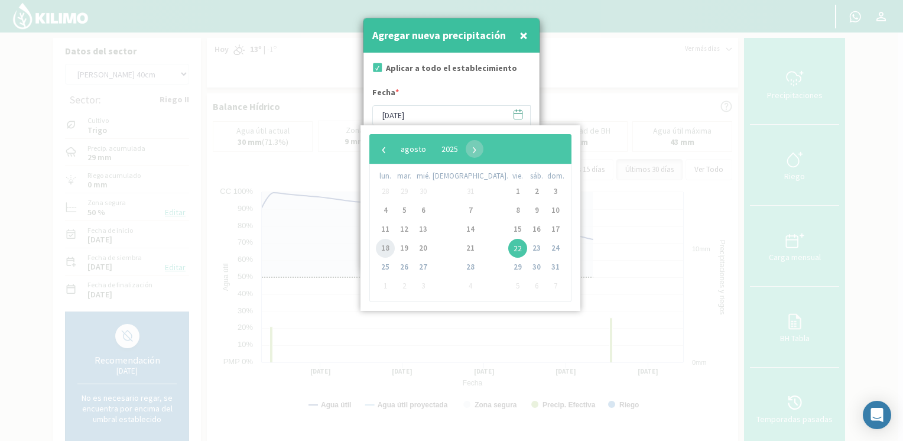
click at [388, 243] on span "18" at bounding box center [385, 248] width 19 height 19
type input "[DATE]"
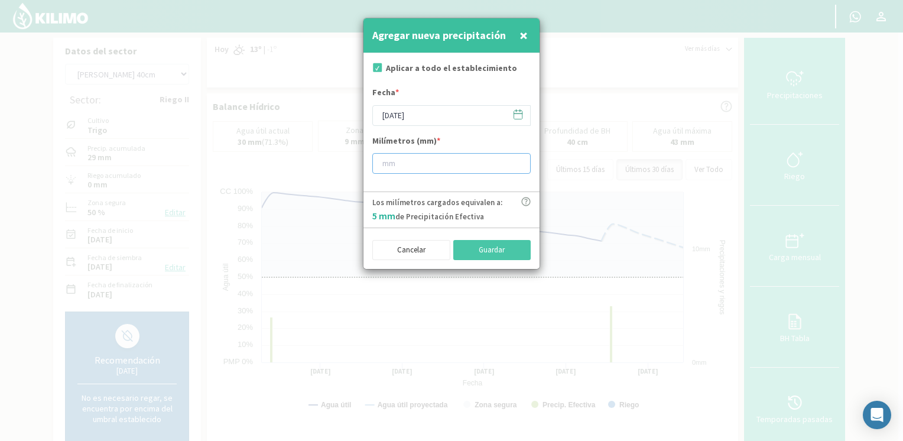
click at [400, 173] on input "number" at bounding box center [451, 163] width 158 height 21
type input "10"
click at [480, 241] on button "Guardar" at bounding box center [492, 250] width 78 height 20
type input "[DATE]"
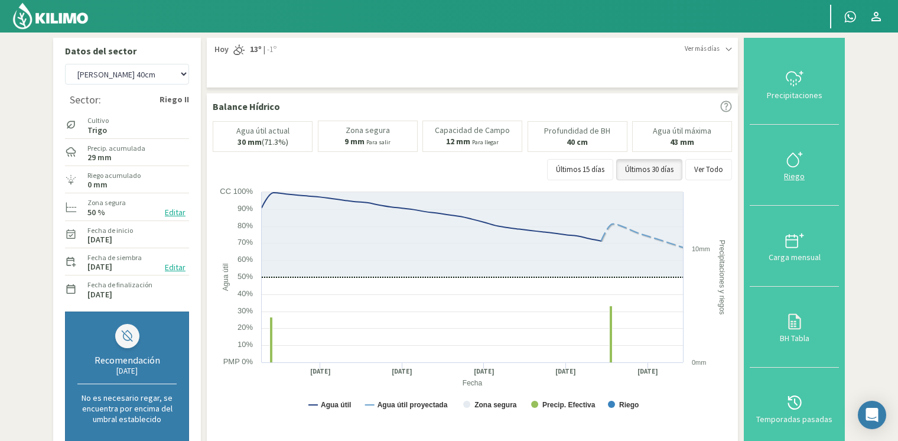
click at [796, 172] on div "Riego" at bounding box center [795, 176] width 82 height 8
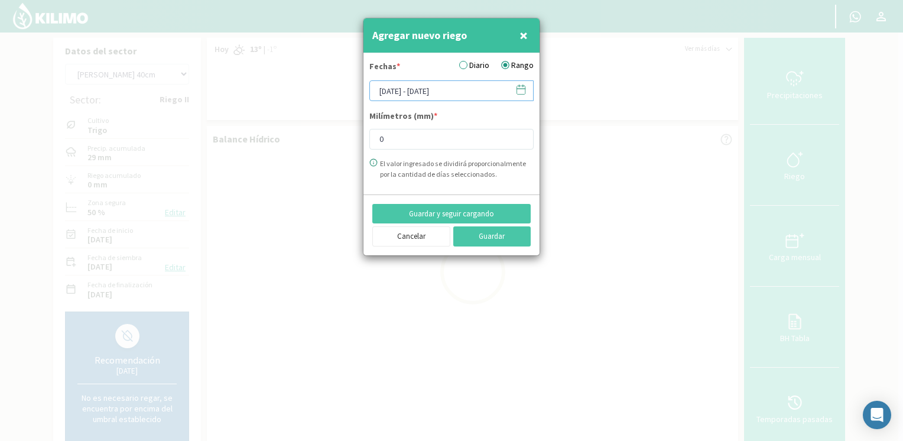
click at [501, 93] on input "[DATE] - [DATE]" at bounding box center [451, 90] width 164 height 21
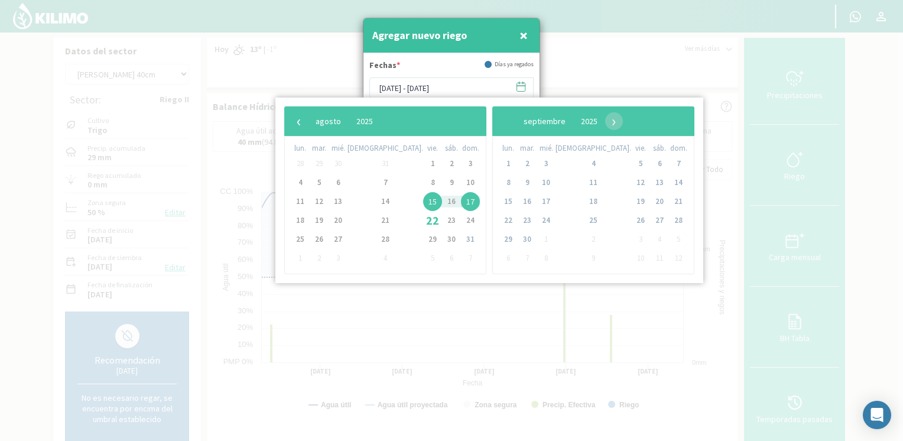
click at [423, 206] on span "15" at bounding box center [432, 201] width 19 height 19
click at [461, 203] on span "17" at bounding box center [470, 201] width 19 height 19
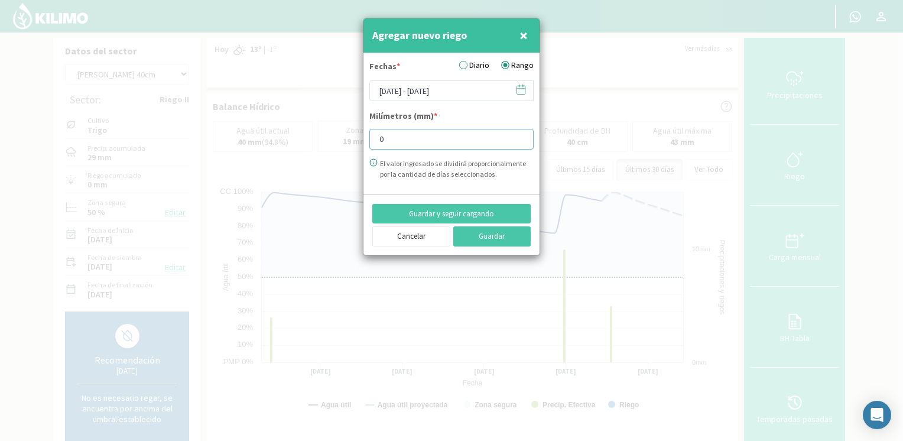
click at [433, 138] on input "0" at bounding box center [451, 139] width 164 height 21
type input "015"
drag, startPoint x: 426, startPoint y: 145, endPoint x: 322, endPoint y: 145, distance: 103.4
click at [322, 145] on div "Agregar nuevo riego × Fechas * Diario Rango [DATE] - [DATE] Milímetros (mm) * 0…" at bounding box center [451, 220] width 903 height 441
type input "15"
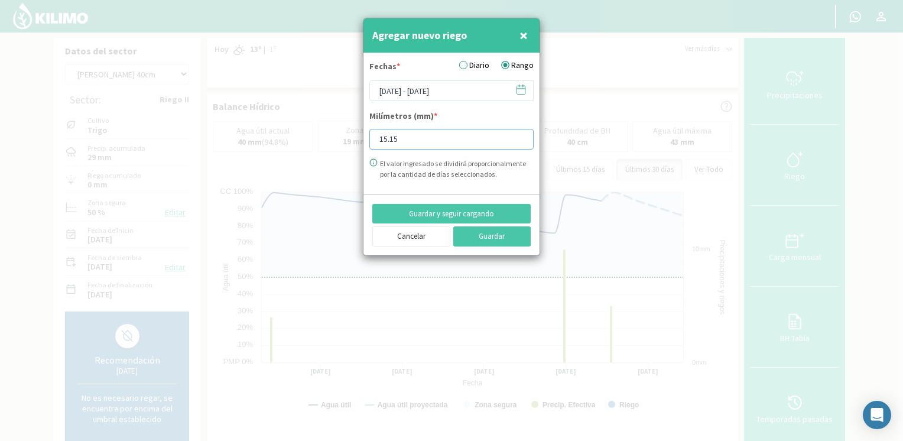
type input "15.15"
click at [480, 174] on div "El valor ingresado se dividirá proporcionalmente por la cantidad de días selecc…" at bounding box center [457, 168] width 154 height 21
click at [496, 236] on button "Guardar" at bounding box center [492, 236] width 78 height 20
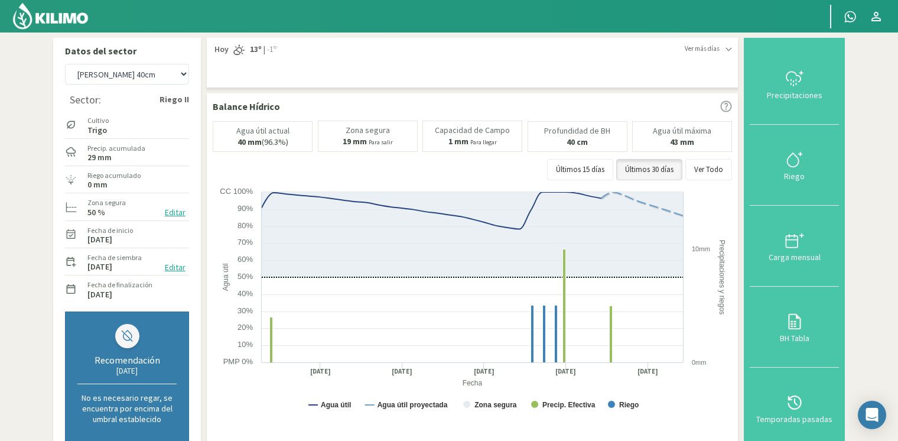
click at [165, 85] on div "[PERSON_NAME] [PERSON_NAME] 40cm El Recreo El Recreo (40cm) La Loma (40cm) [GEO…" at bounding box center [127, 74] width 124 height 27
click at [147, 77] on select "[PERSON_NAME] [PERSON_NAME] 40cm El Recreo El Recreo (40cm) La Loma (40cm) [GEO…" at bounding box center [127, 74] width 124 height 21
click at [65, 64] on select "[PERSON_NAME] [PERSON_NAME] 40cm El Recreo El Recreo (40cm) La Loma (40cm) [GEO…" at bounding box center [127, 74] width 124 height 21
select select "70: Object"
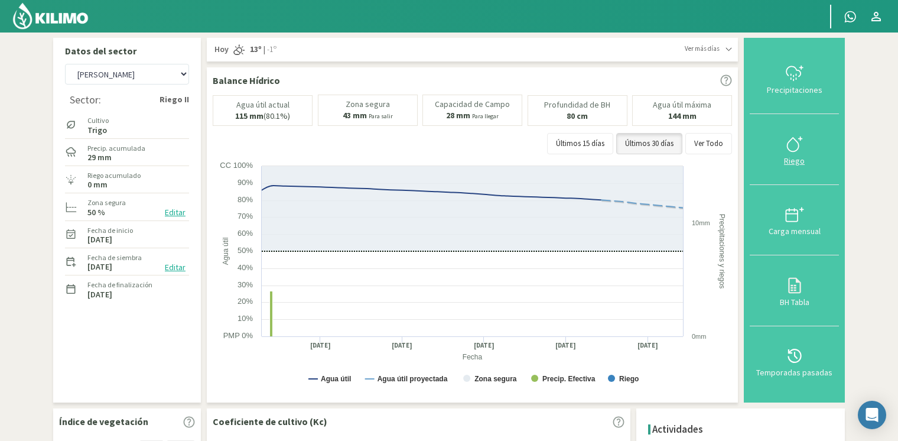
click at [787, 143] on icon at bounding box center [794, 144] width 19 height 19
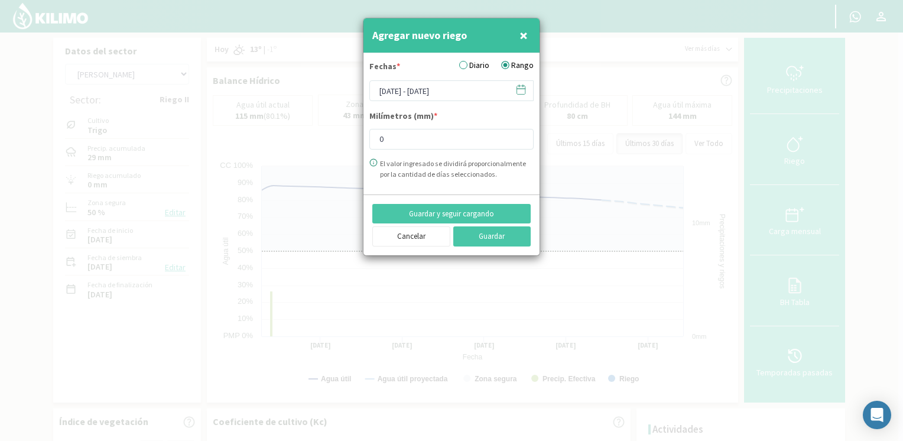
click at [520, 91] on icon at bounding box center [520, 89] width 11 height 11
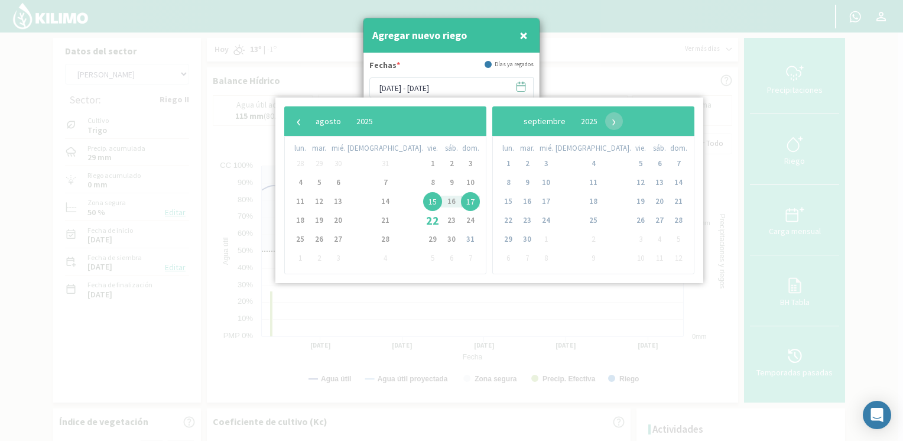
click at [423, 202] on span "15" at bounding box center [432, 201] width 19 height 19
click at [461, 199] on span "17" at bounding box center [470, 201] width 19 height 19
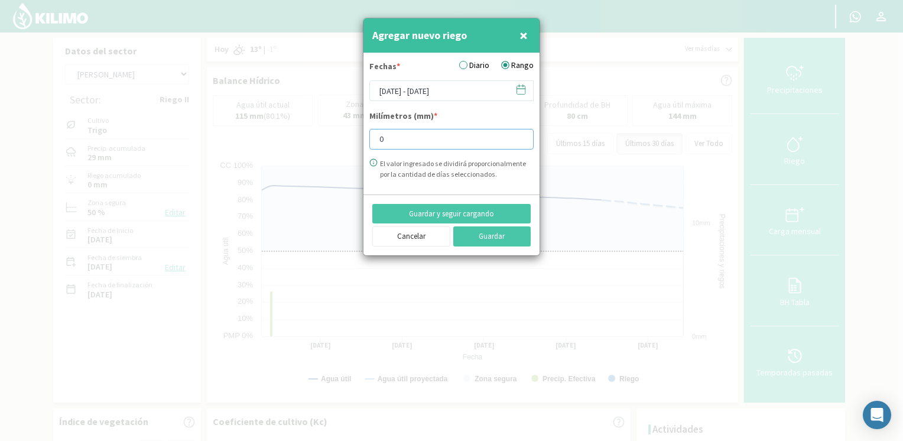
click at [435, 135] on input "0" at bounding box center [451, 139] width 164 height 21
type input "0"
type input "15"
type input "15.15"
click at [493, 233] on button "Guardar" at bounding box center [492, 236] width 78 height 20
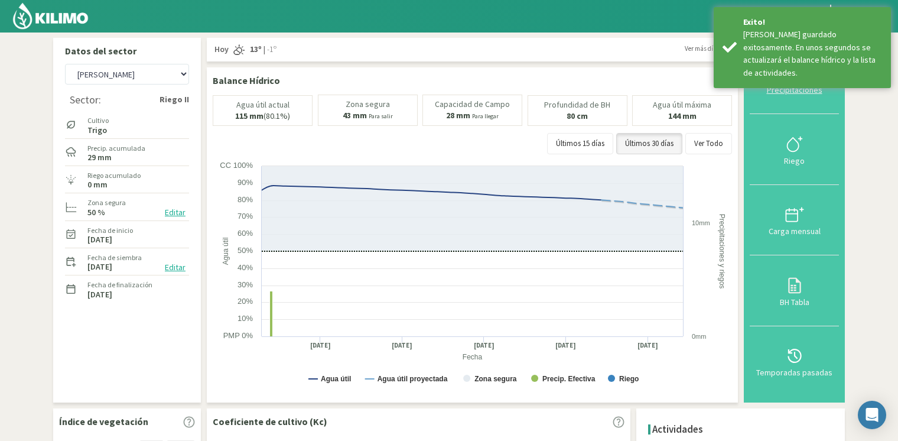
click at [804, 94] on div "Precipitaciones" at bounding box center [795, 90] width 82 height 8
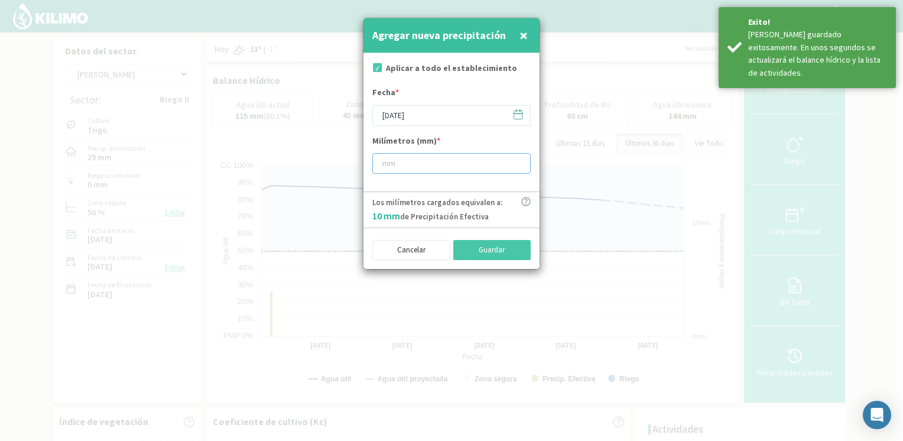
click at [457, 156] on input "number" at bounding box center [451, 163] width 158 height 21
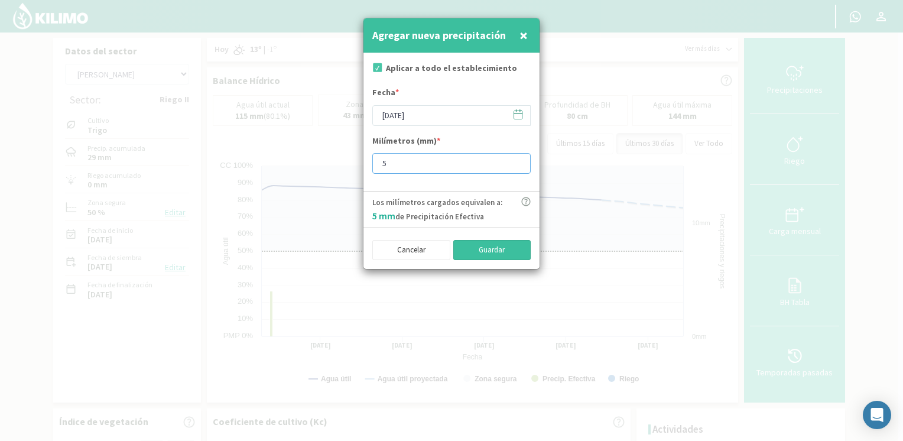
type input "5"
click at [525, 251] on button "Guardar" at bounding box center [492, 250] width 78 height 20
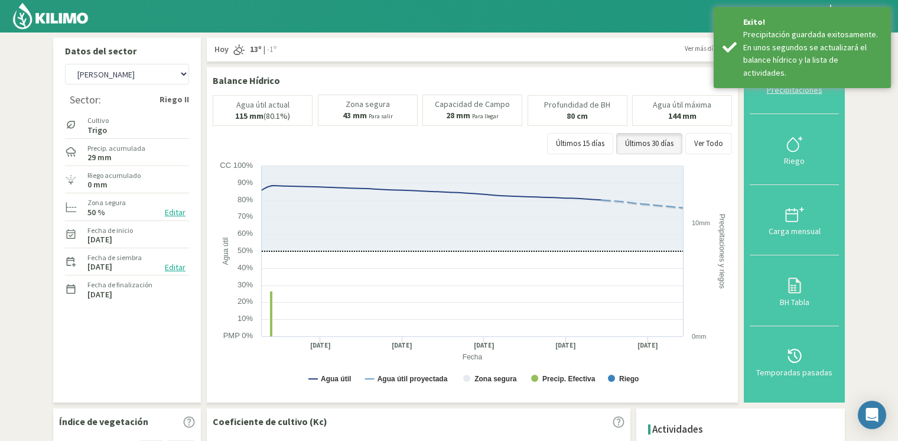
click at [800, 92] on div "Precipitaciones" at bounding box center [795, 90] width 82 height 8
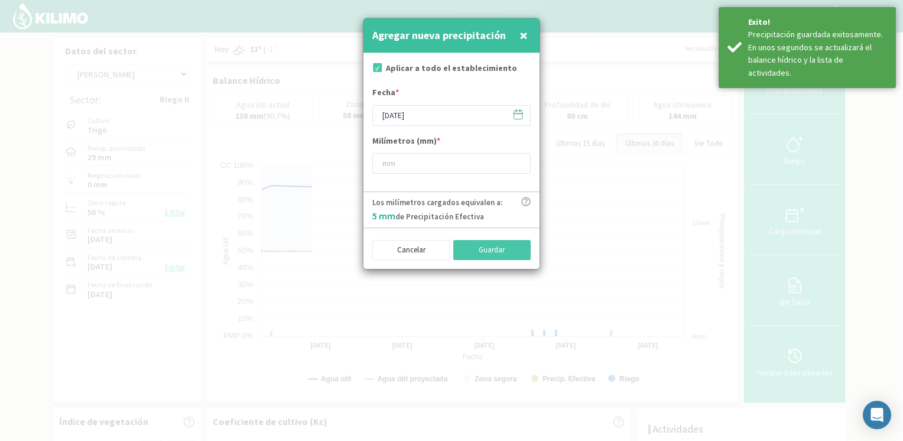
drag, startPoint x: 515, startPoint y: 116, endPoint x: 506, endPoint y: 122, distance: 11.2
click at [513, 118] on icon at bounding box center [517, 114] width 11 height 11
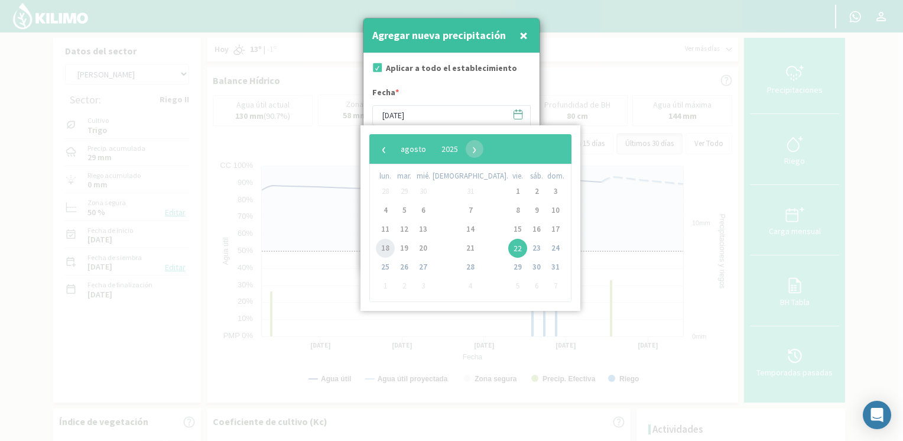
click at [388, 248] on span "18" at bounding box center [385, 248] width 19 height 19
type input "[DATE]"
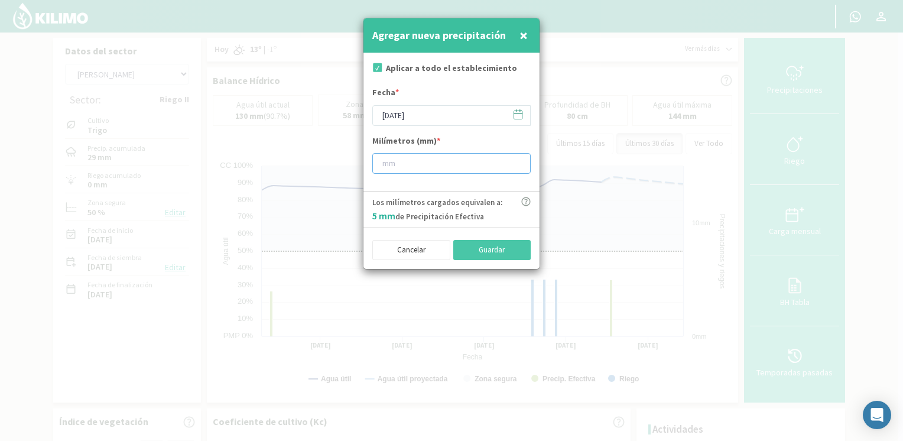
click at [427, 162] on input "number" at bounding box center [451, 163] width 158 height 21
type input "10"
click at [514, 252] on button "Guardar" at bounding box center [492, 250] width 78 height 20
type input "[DATE]"
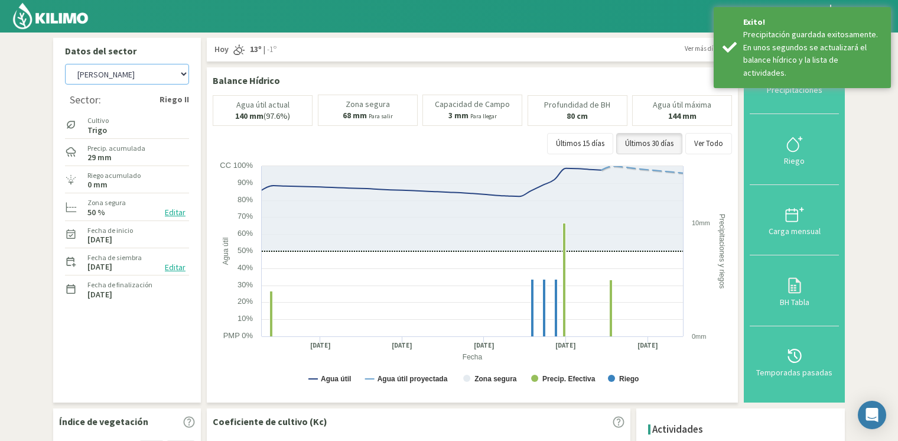
click at [121, 77] on select "[PERSON_NAME] [PERSON_NAME] 40cm El Recreo El Recreo (40cm) La Loma (40cm) [GEO…" at bounding box center [127, 74] width 124 height 21
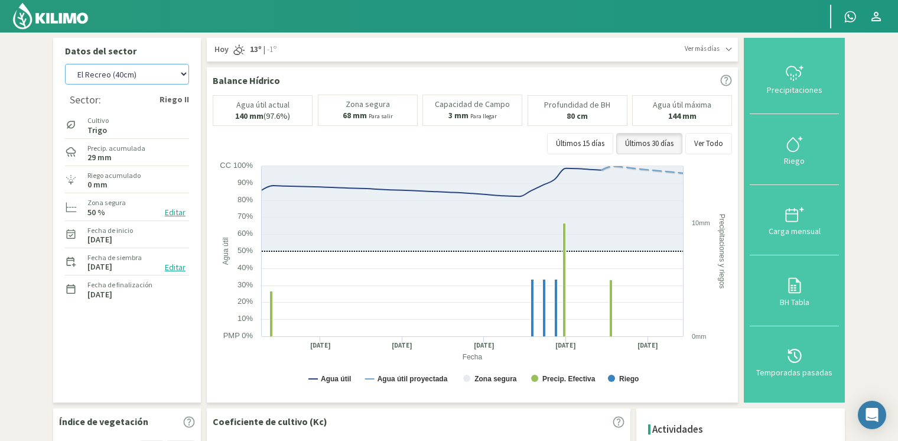
click at [65, 64] on select "[PERSON_NAME] [PERSON_NAME] 40cm El Recreo El Recreo (40cm) La Loma (40cm) [GEO…" at bounding box center [127, 74] width 124 height 21
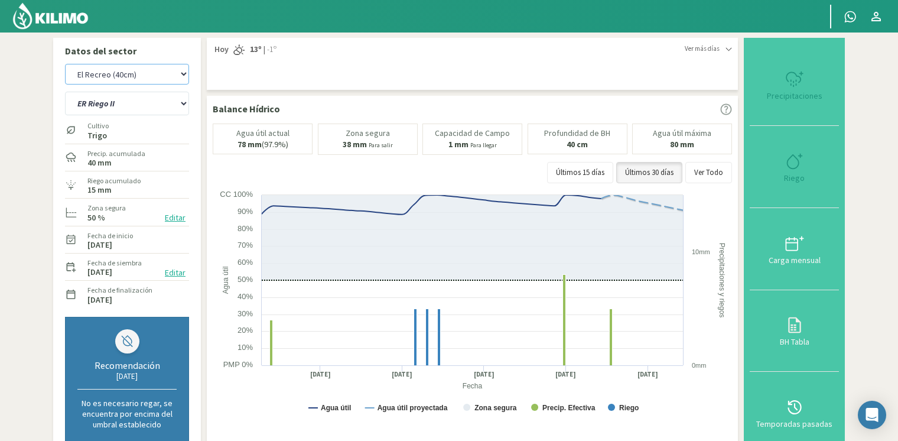
click at [104, 73] on select "[PERSON_NAME] [PERSON_NAME] 40cm El Recreo El Recreo (40cm) La Loma (40cm) [GEO…" at bounding box center [127, 74] width 124 height 21
click at [65, 64] on select "[PERSON_NAME] [PERSON_NAME] 40cm El Recreo El Recreo (40cm) La Loma (40cm) [GEO…" at bounding box center [127, 74] width 124 height 21
select select "92: Object"
select select "2: Object"
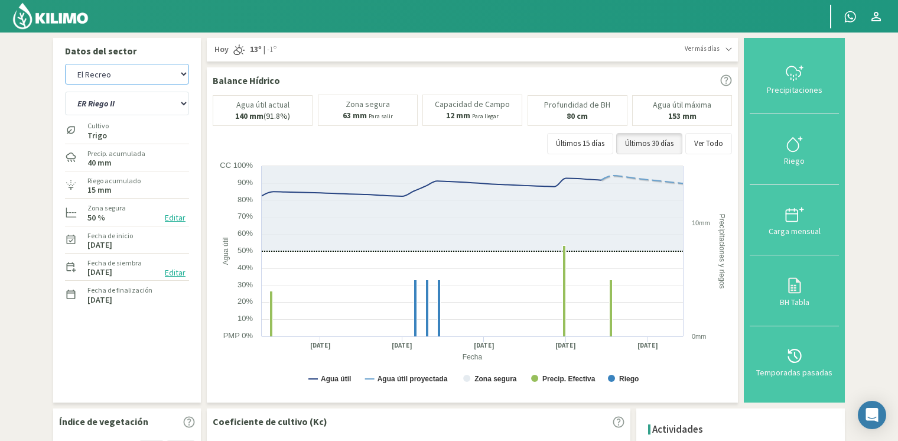
click at [116, 72] on select "[PERSON_NAME] [PERSON_NAME] 40cm El Recreo El Recreo (40cm) La Loma (40cm) [GEO…" at bounding box center [127, 74] width 124 height 21
click at [46, 56] on section "Datos del sector [PERSON_NAME] [PERSON_NAME] 40cm El Recreo El Recreo (40cm) La…" at bounding box center [449, 382] width 898 height 699
